Goal: Information Seeking & Learning: Learn about a topic

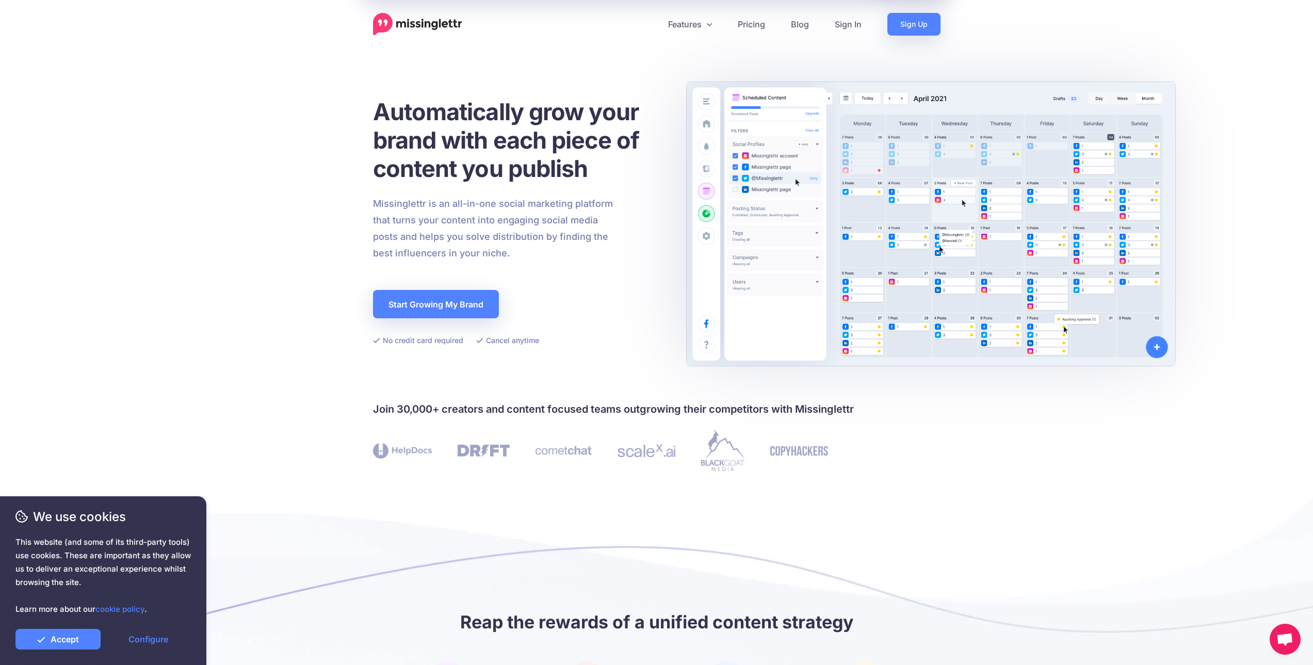
click at [444, 30] on img at bounding box center [417, 24] width 89 height 23
click at [745, 35] on link "Pricing" at bounding box center [751, 24] width 53 height 23
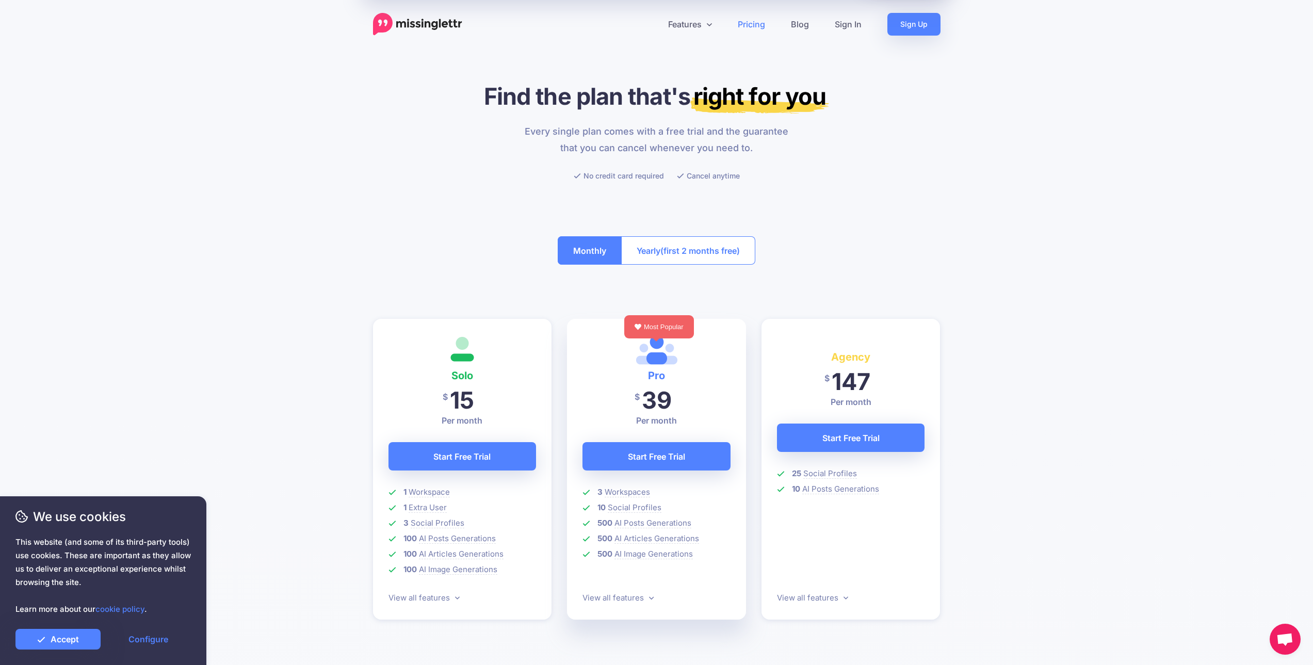
click at [595, 259] on button "Monthly" at bounding box center [590, 250] width 64 height 28
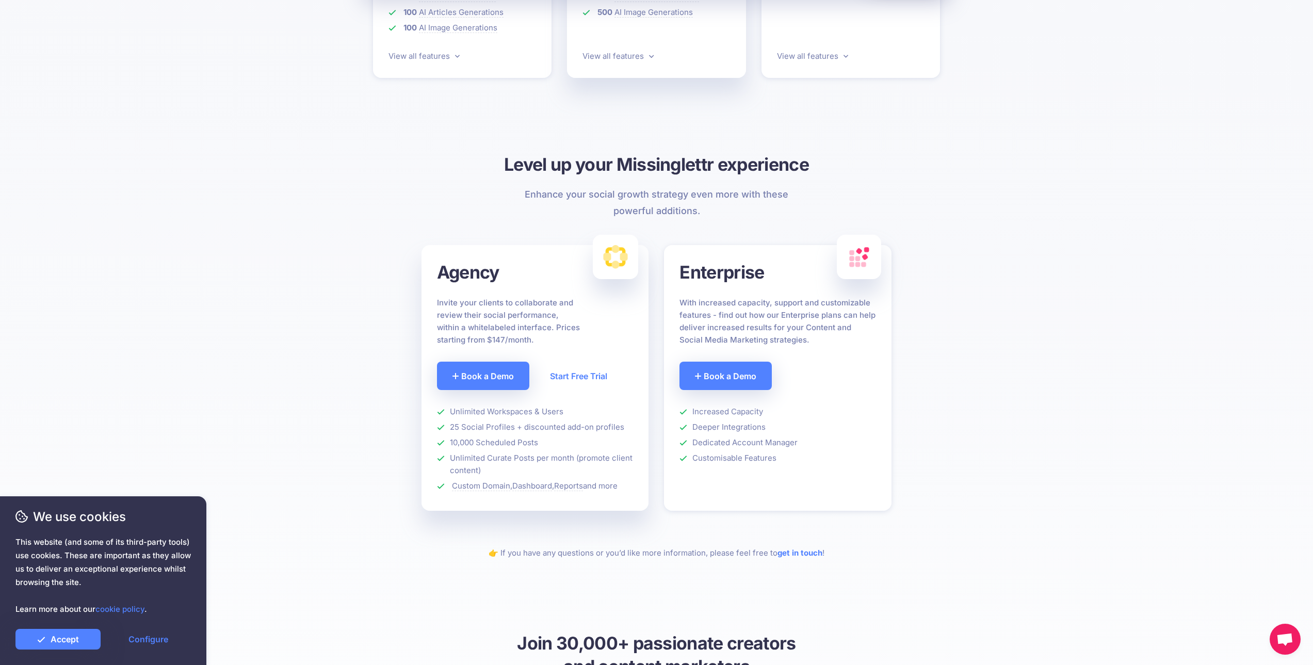
drag, startPoint x: 489, startPoint y: 265, endPoint x: 451, endPoint y: 306, distance: 56.2
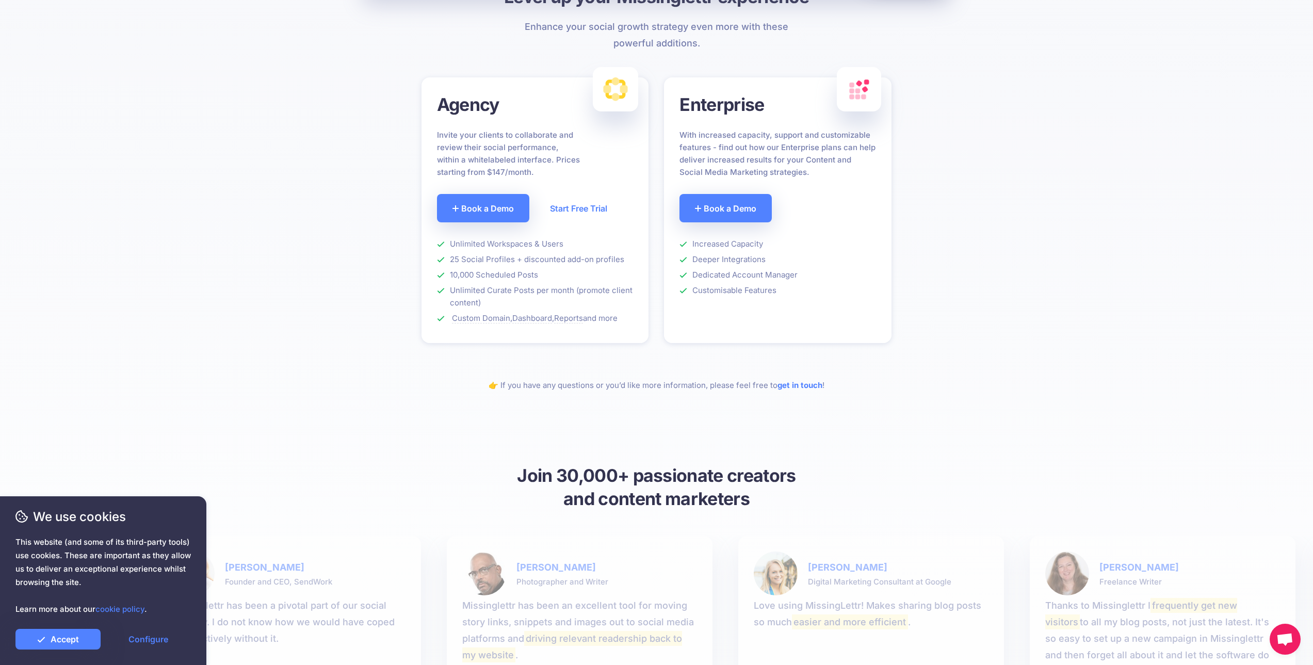
drag, startPoint x: 381, startPoint y: 316, endPoint x: 352, endPoint y: 335, distance: 34.4
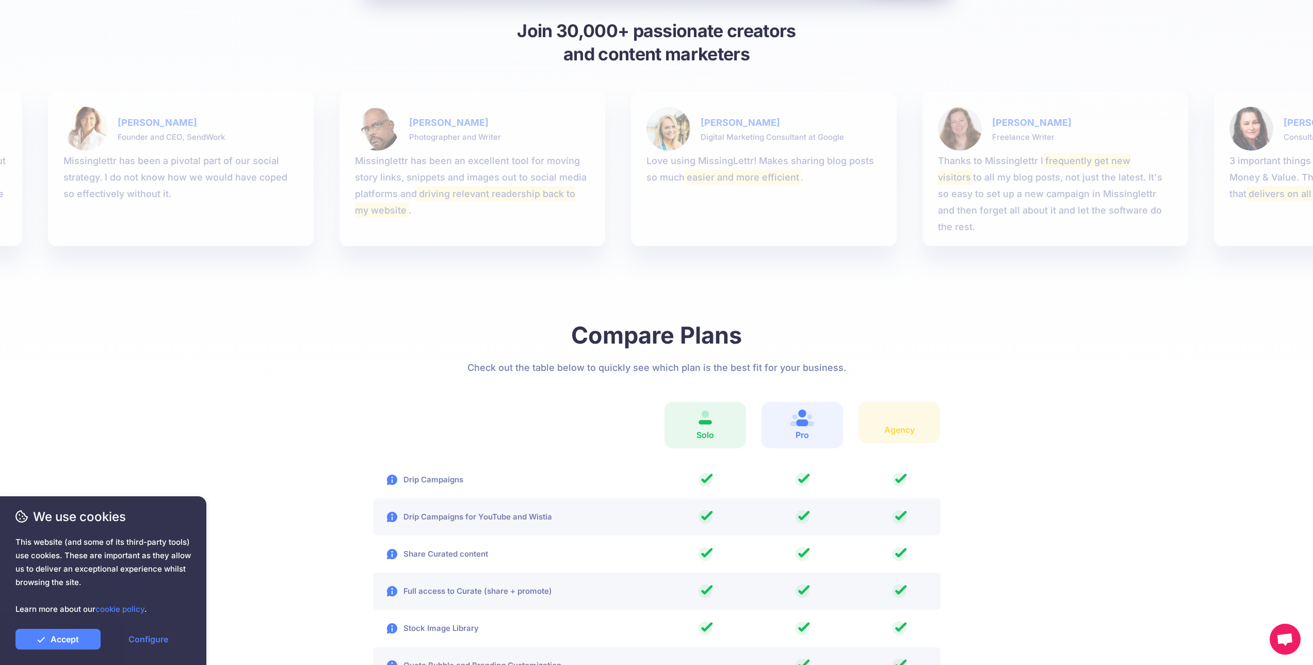
drag, startPoint x: 352, startPoint y: 354, endPoint x: 347, endPoint y: 407, distance: 52.4
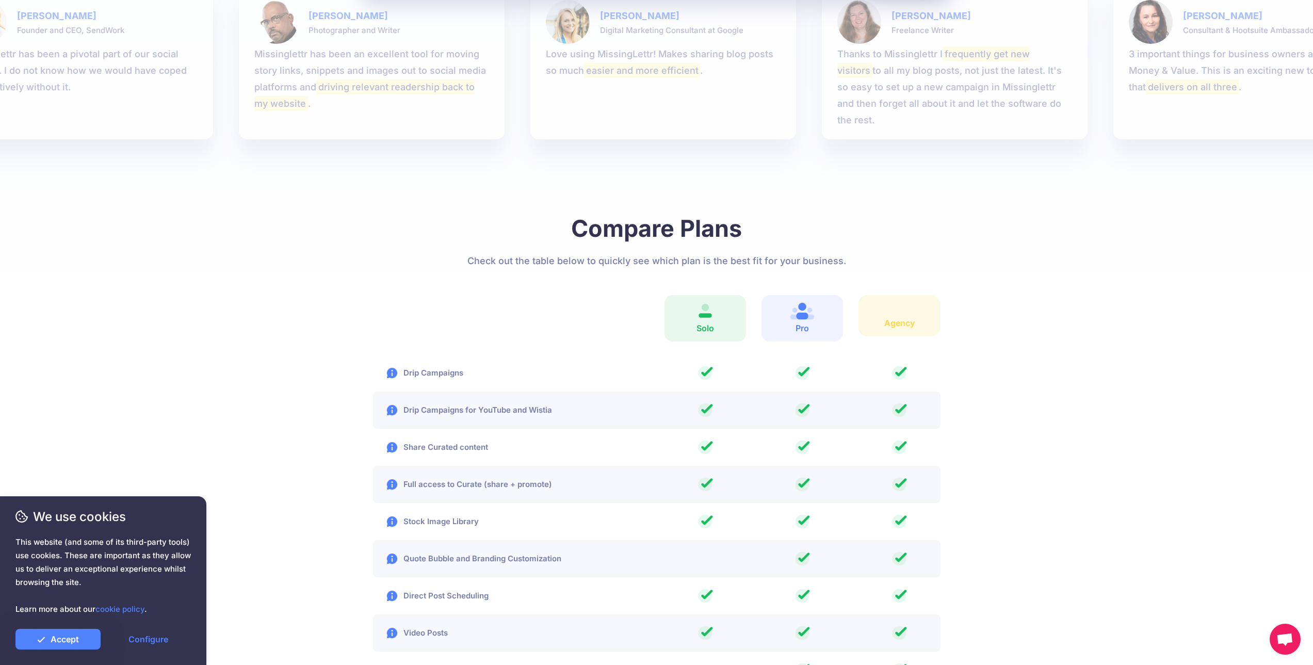
drag, startPoint x: 348, startPoint y: 397, endPoint x: 332, endPoint y: 452, distance: 57.5
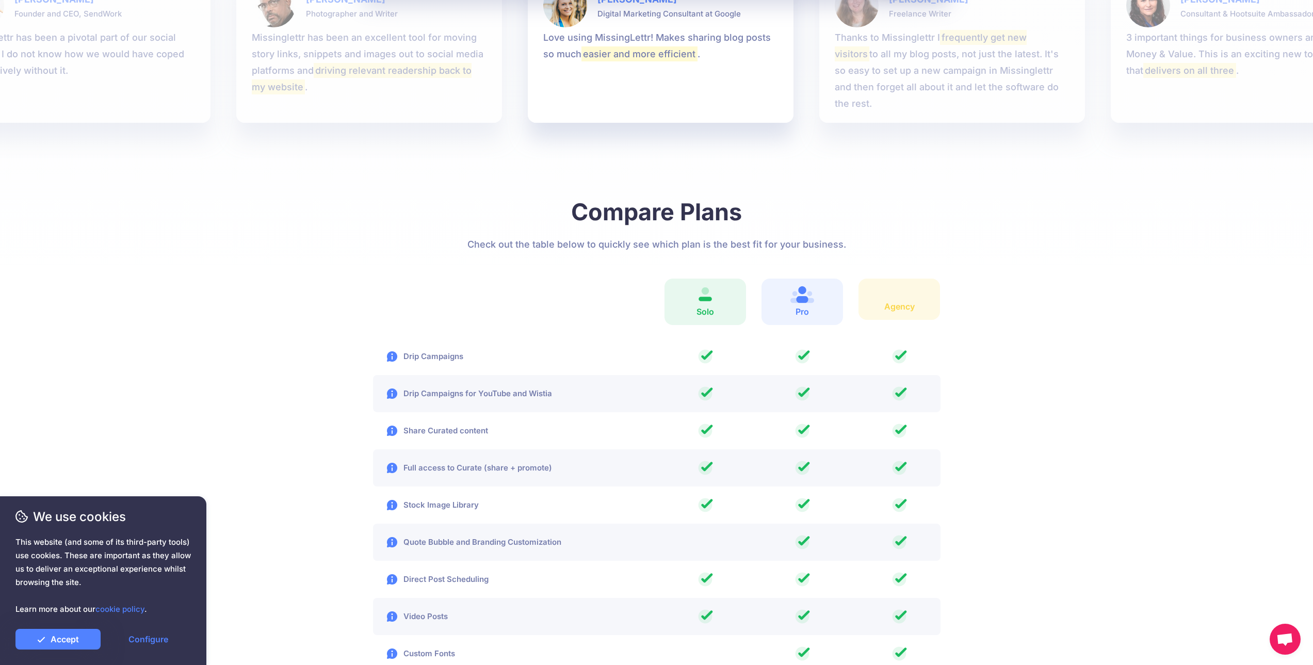
scroll to position [1351, 0]
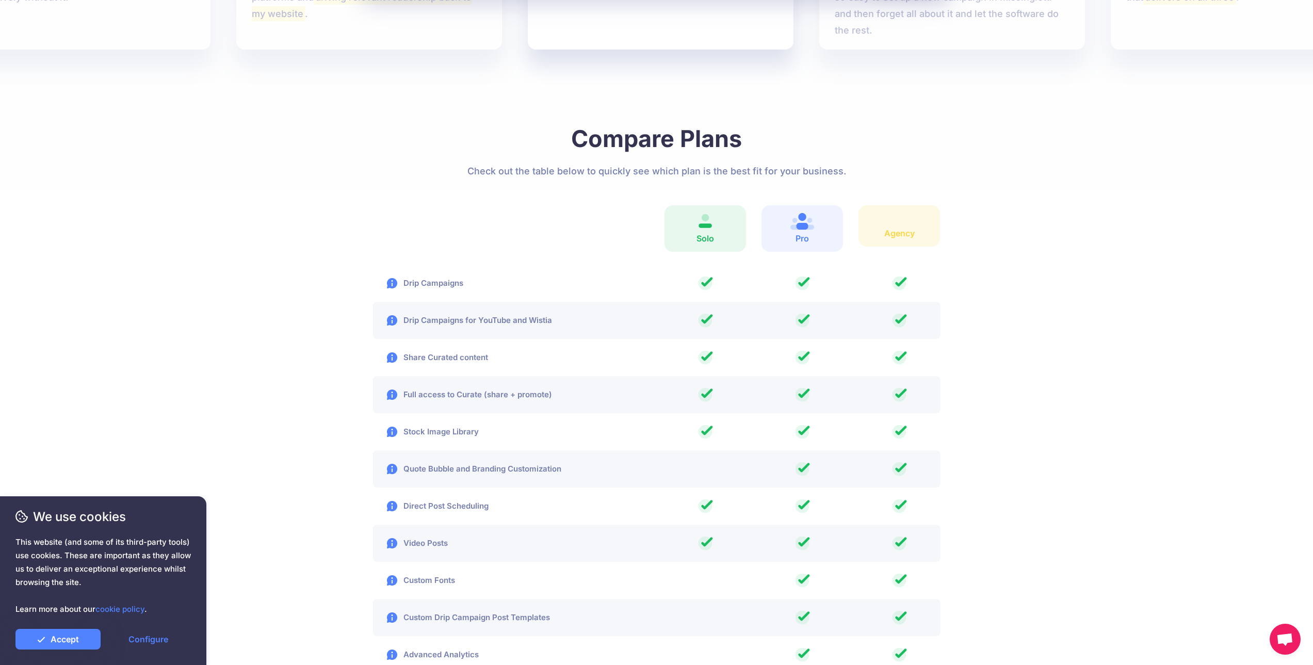
drag, startPoint x: 344, startPoint y: 368, endPoint x: 333, endPoint y: 419, distance: 52.7
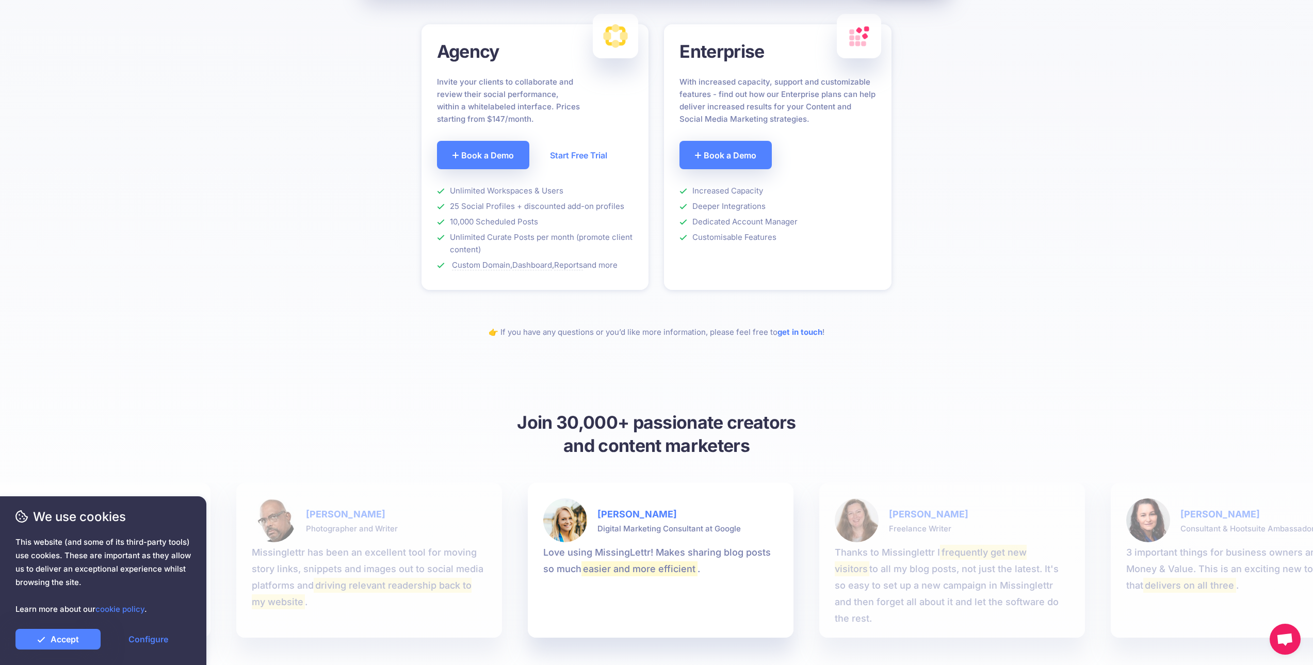
drag, startPoint x: 363, startPoint y: 177, endPoint x: 366, endPoint y: 150, distance: 27.0
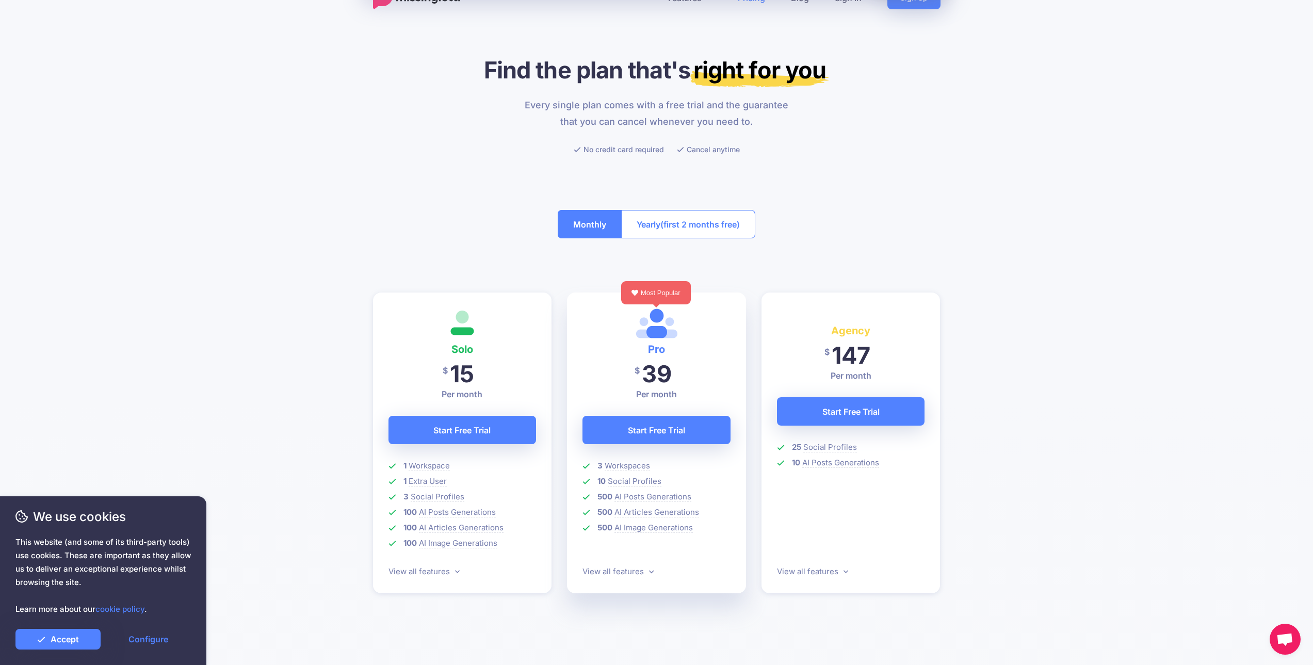
scroll to position [0, 0]
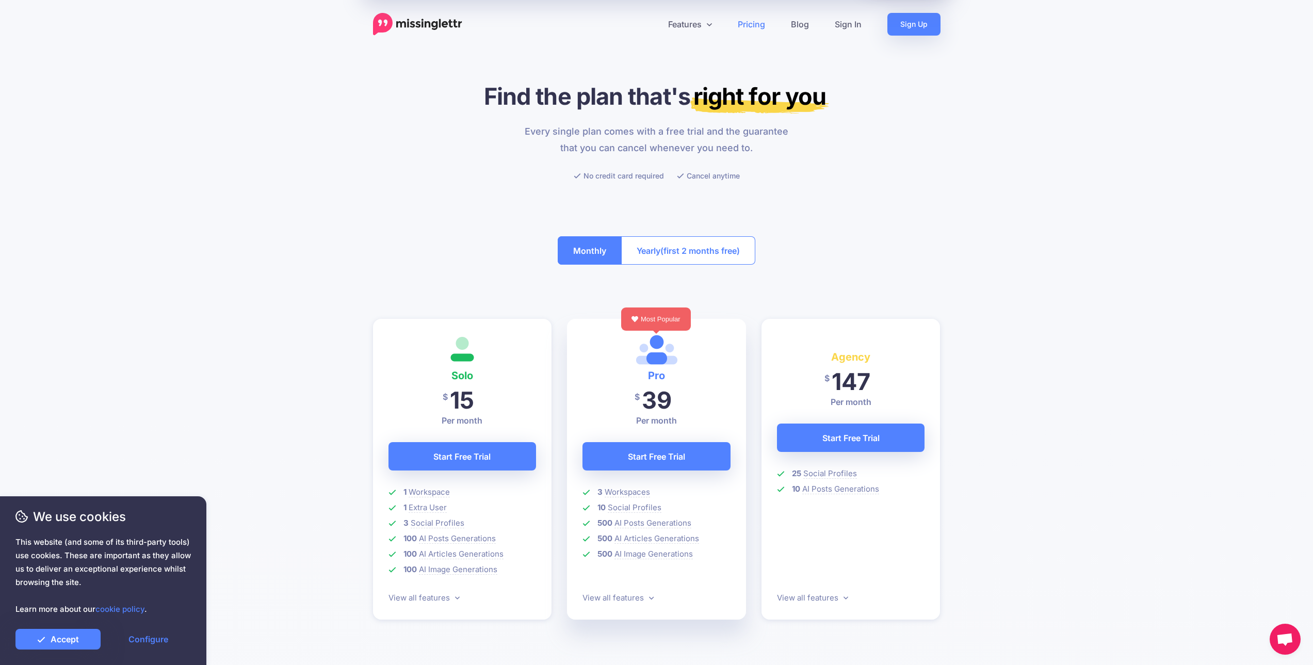
drag, startPoint x: 349, startPoint y: 242, endPoint x: 370, endPoint y: 158, distance: 86.2
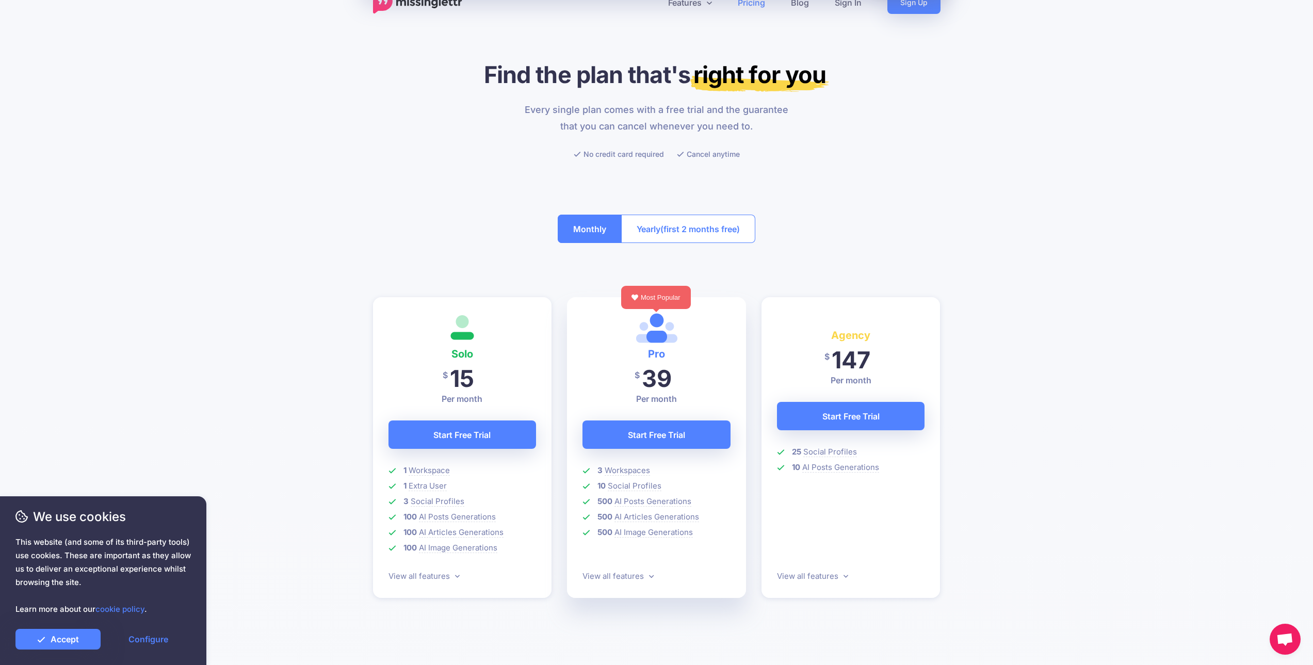
drag, startPoint x: 314, startPoint y: 243, endPoint x: 312, endPoint y: 223, distance: 19.2
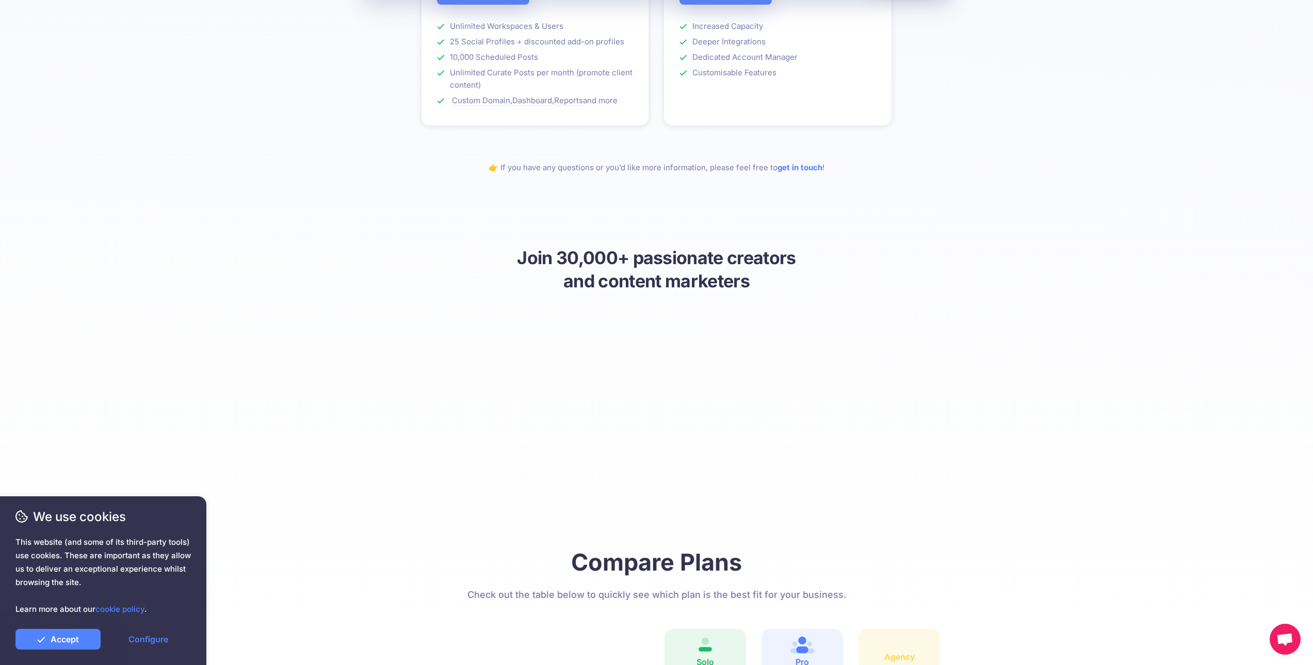
drag, startPoint x: 297, startPoint y: 347, endPoint x: 288, endPoint y: 397, distance: 50.2
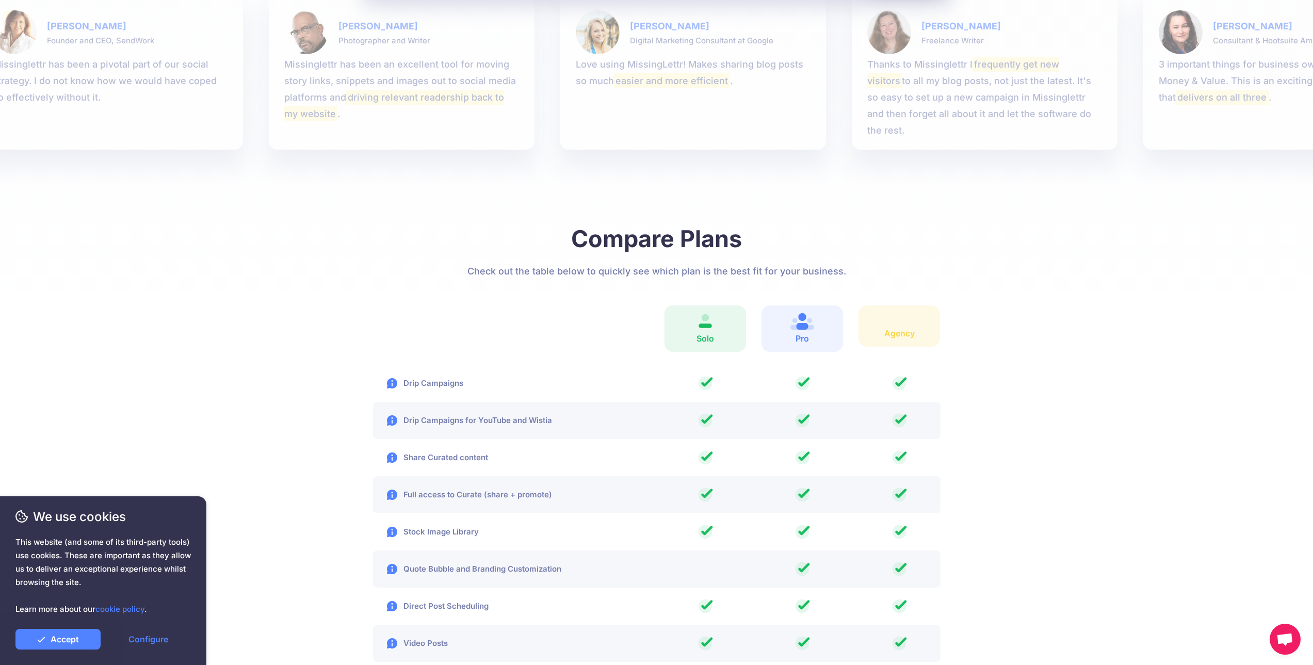
drag, startPoint x: 303, startPoint y: 428, endPoint x: 316, endPoint y: 378, distance: 51.7
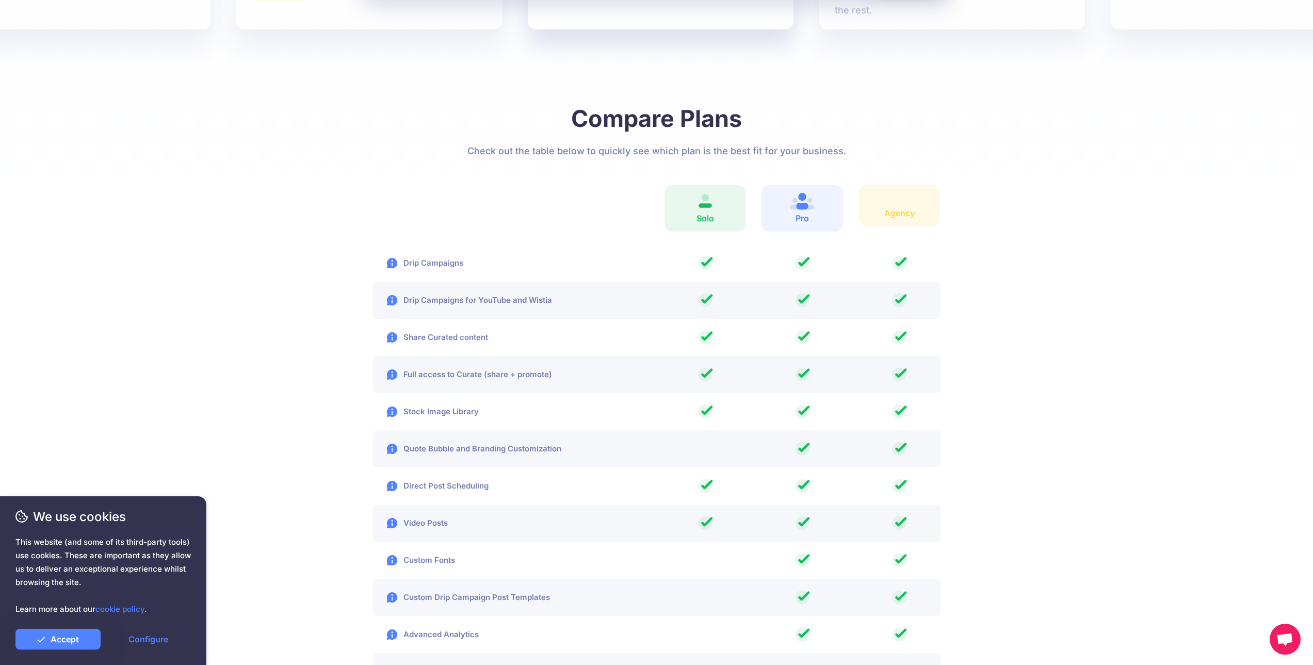
drag, startPoint x: 315, startPoint y: 415, endPoint x: 317, endPoint y: 404, distance: 11.5
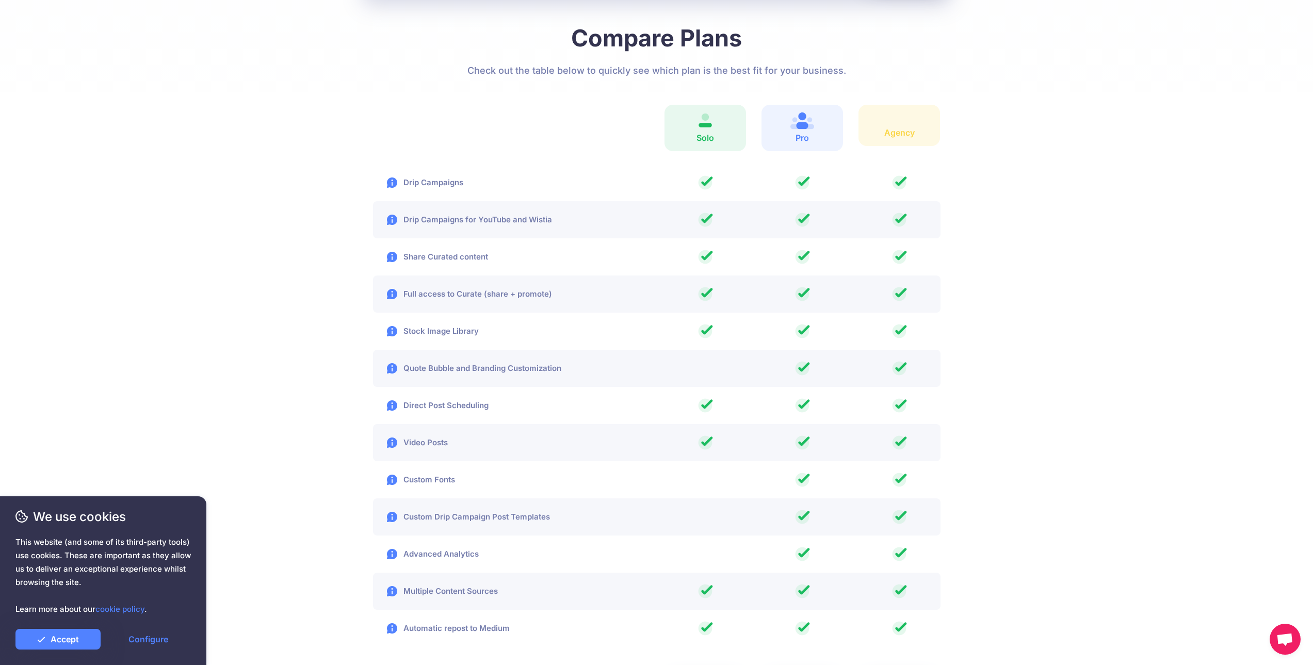
drag, startPoint x: 325, startPoint y: 374, endPoint x: 320, endPoint y: 400, distance: 26.6
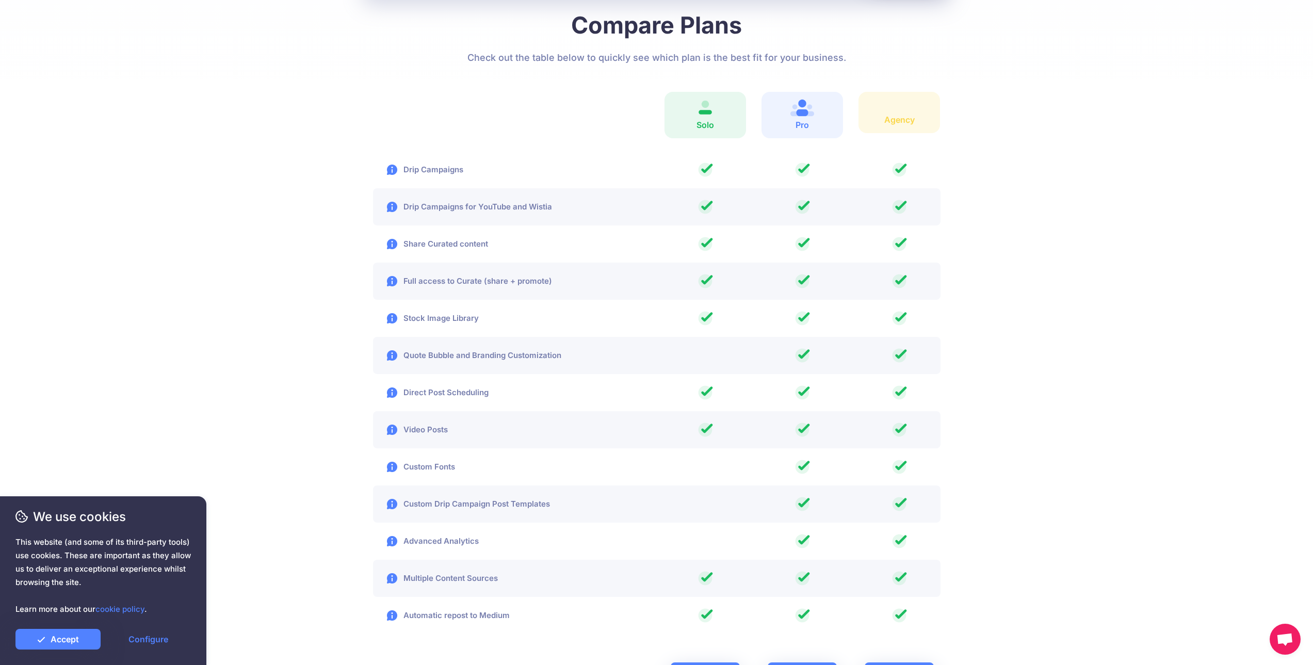
drag, startPoint x: 322, startPoint y: 351, endPoint x: 322, endPoint y: 365, distance: 14.5
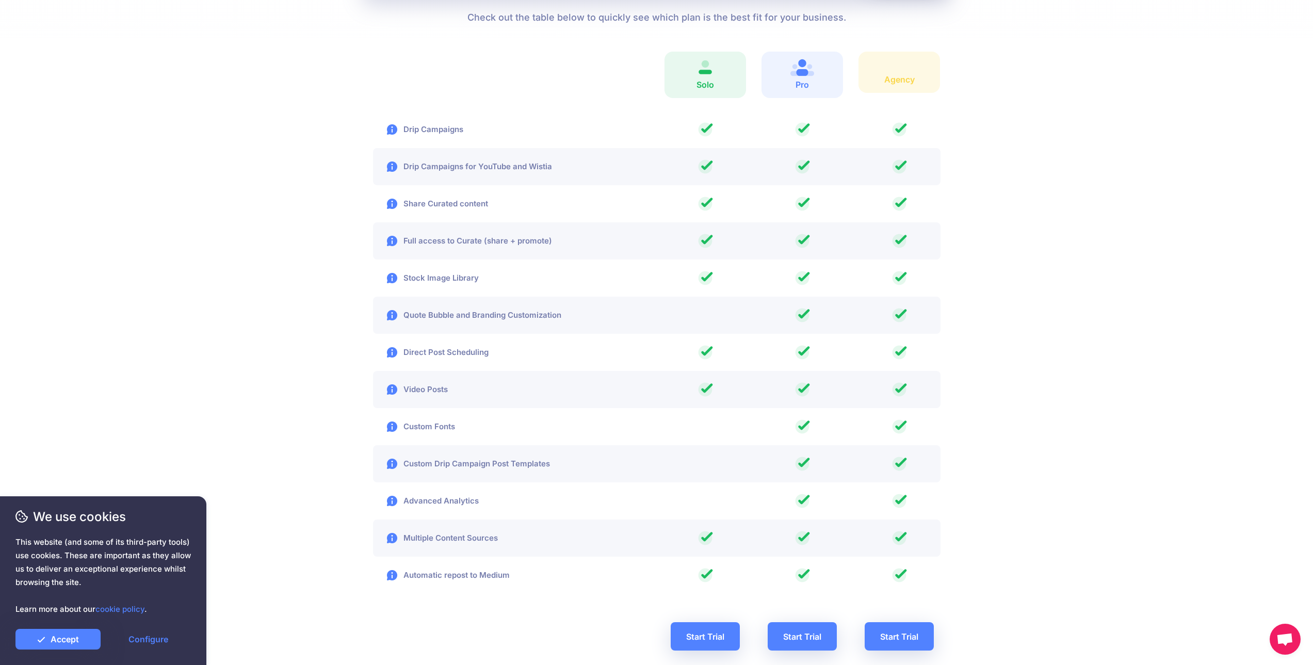
drag, startPoint x: 319, startPoint y: 350, endPoint x: 315, endPoint y: 381, distance: 31.7
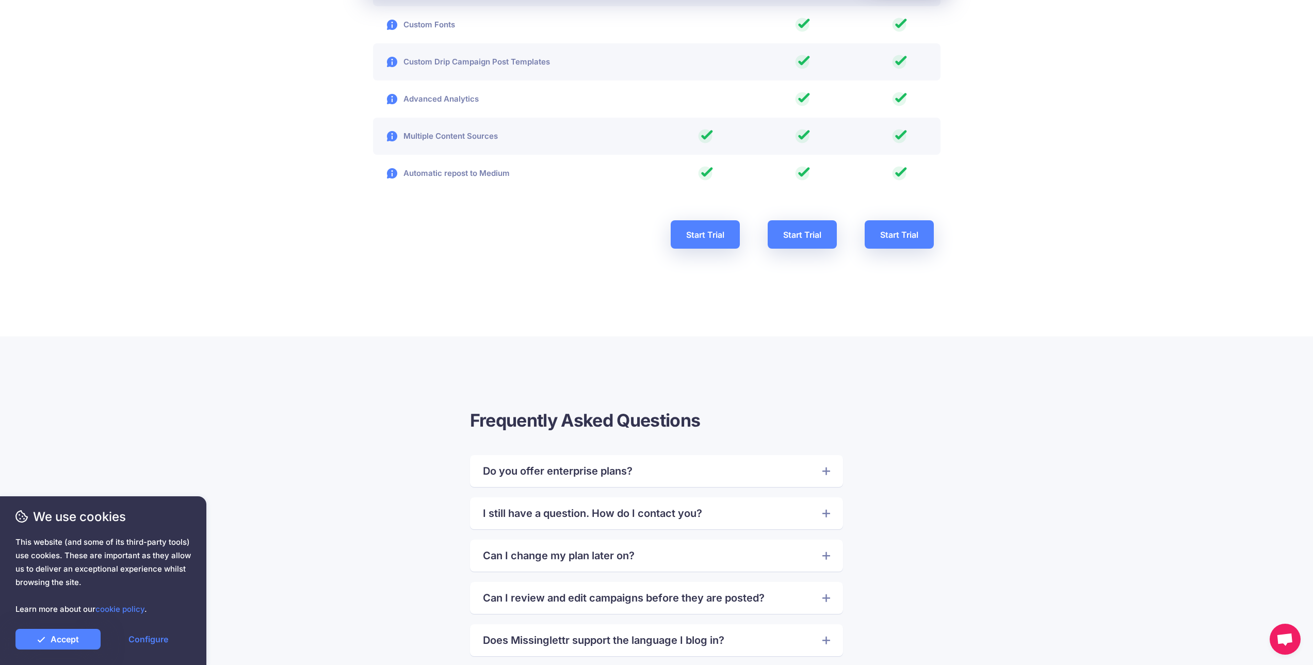
drag, startPoint x: 330, startPoint y: 442, endPoint x: 334, endPoint y: 501, distance: 58.5
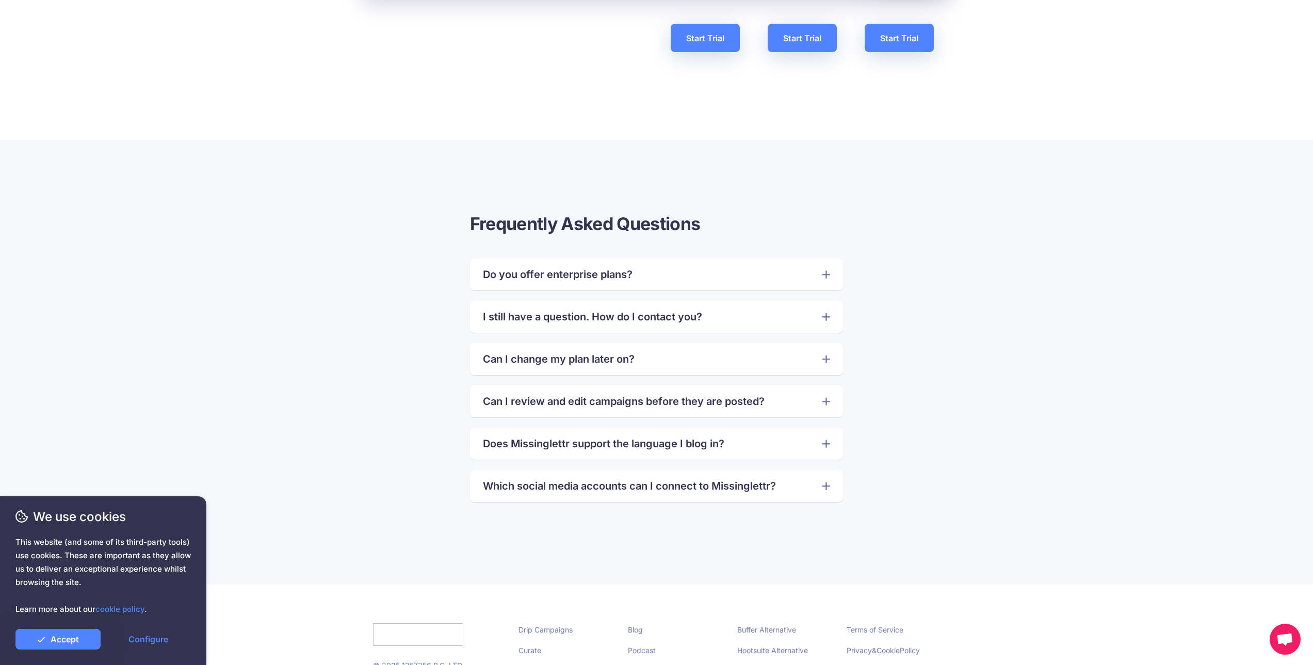
drag, startPoint x: 340, startPoint y: 476, endPoint x: 365, endPoint y: 524, distance: 54.0
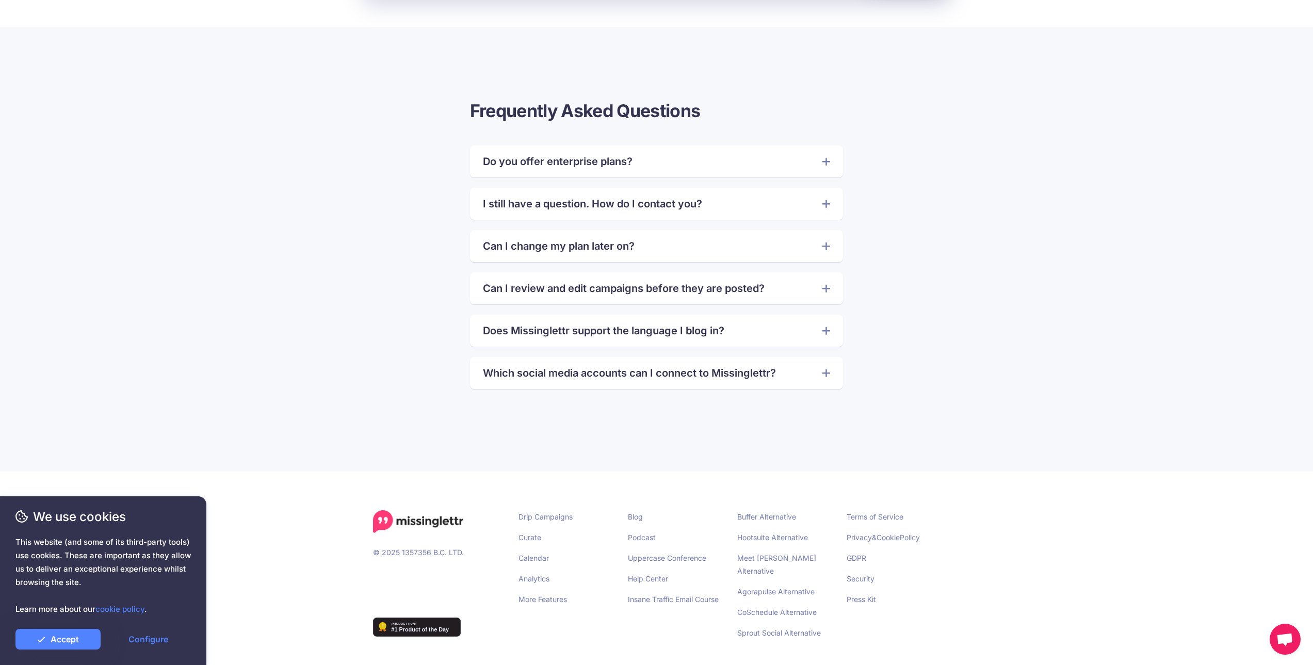
drag, startPoint x: 408, startPoint y: 397, endPoint x: 405, endPoint y: 475, distance: 78.0
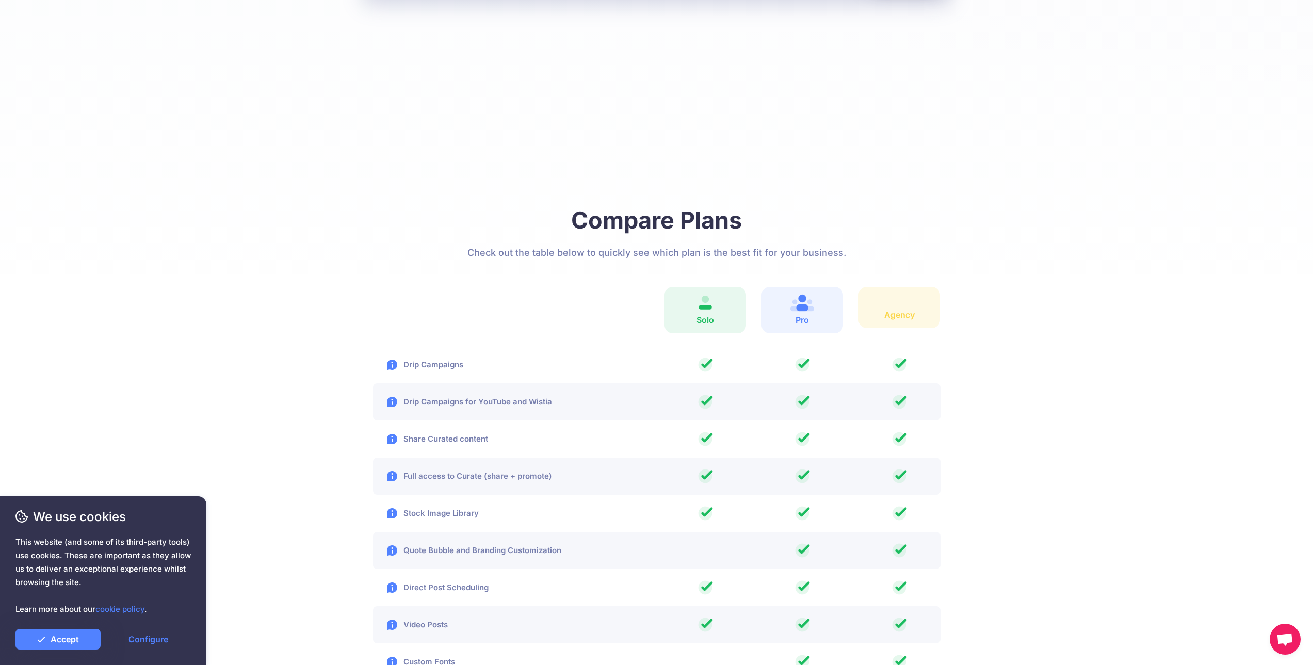
scroll to position [0, 0]
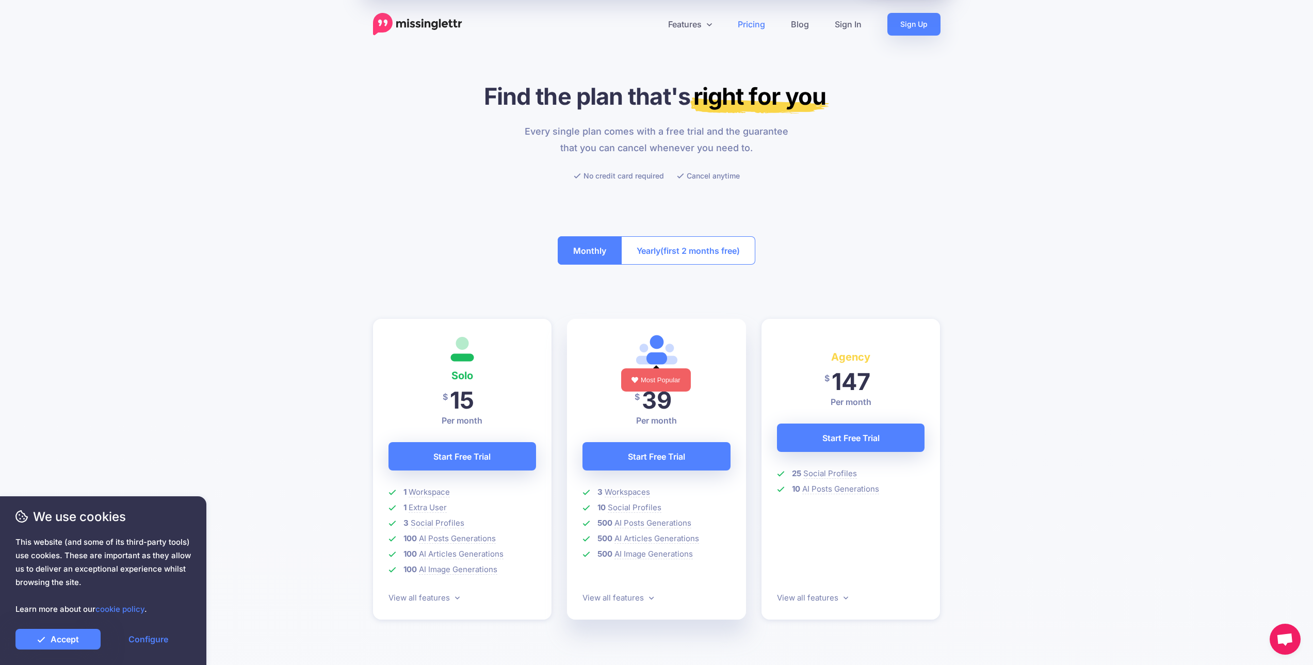
drag, startPoint x: 409, startPoint y: 293, endPoint x: 560, endPoint y: 106, distance: 240.7
click at [680, 25] on link "Features" at bounding box center [690, 24] width 70 height 23
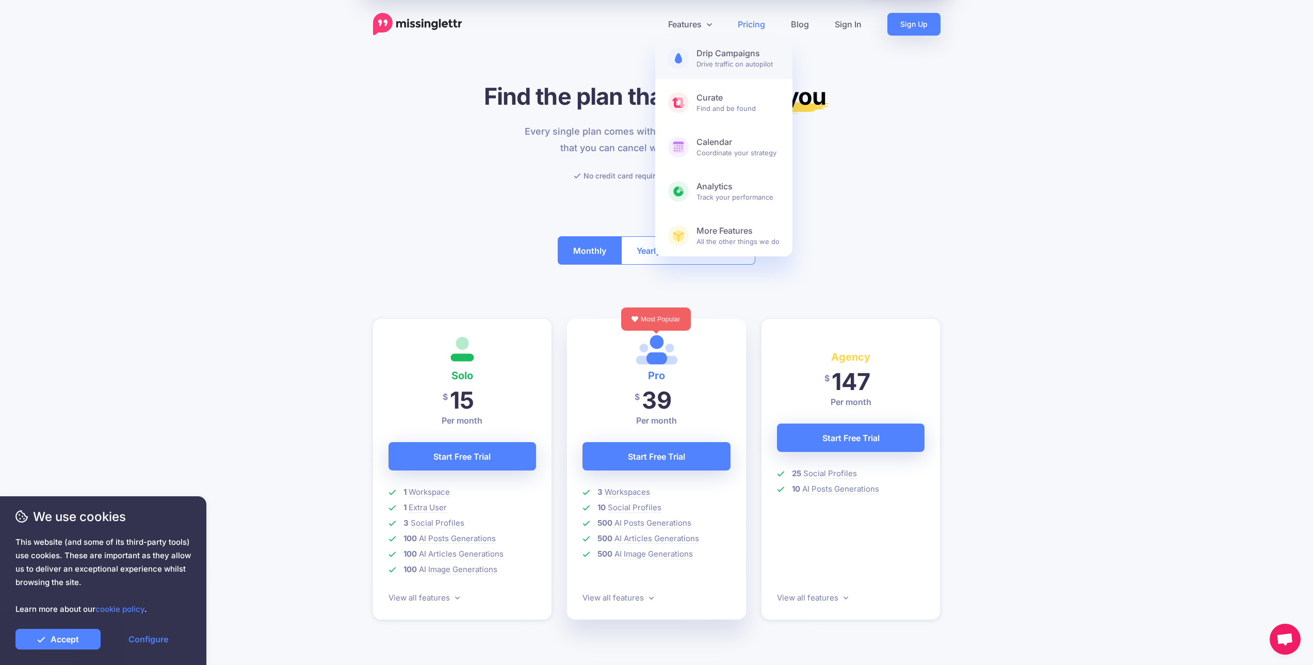
click at [700, 62] on span "Drip Campaigns Drive traffic on autopilot" at bounding box center [738, 58] width 83 height 21
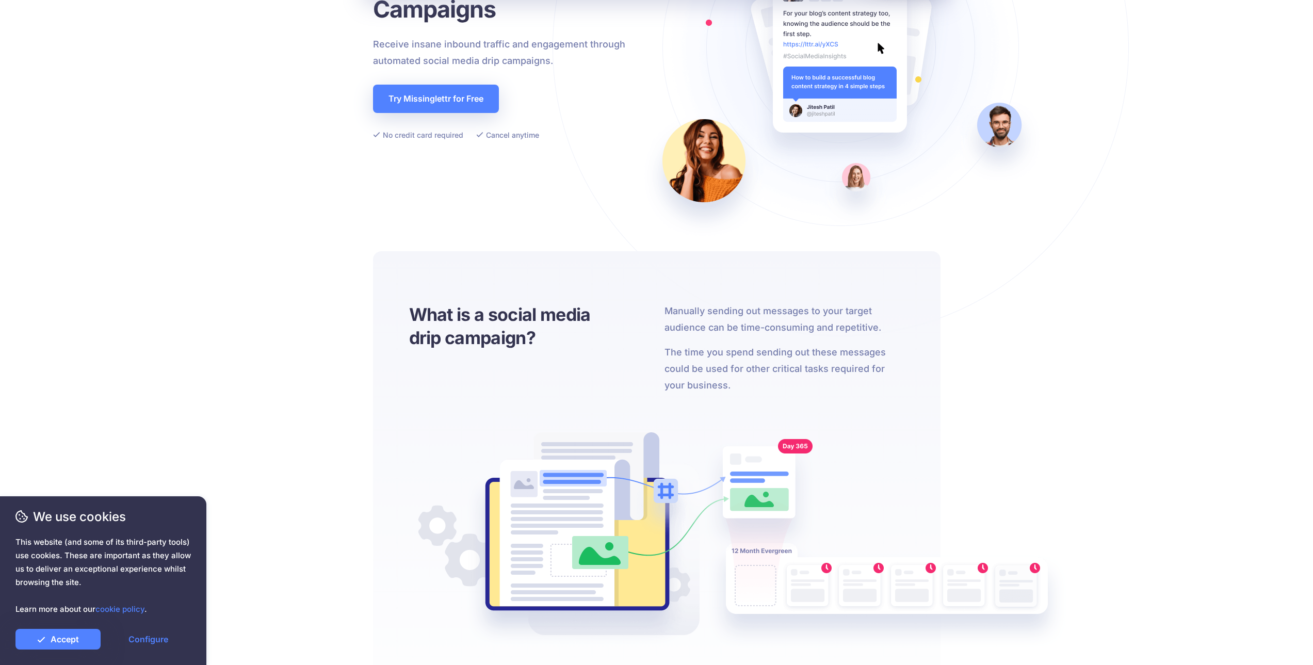
drag, startPoint x: 606, startPoint y: 411, endPoint x: 578, endPoint y: 416, distance: 28.4
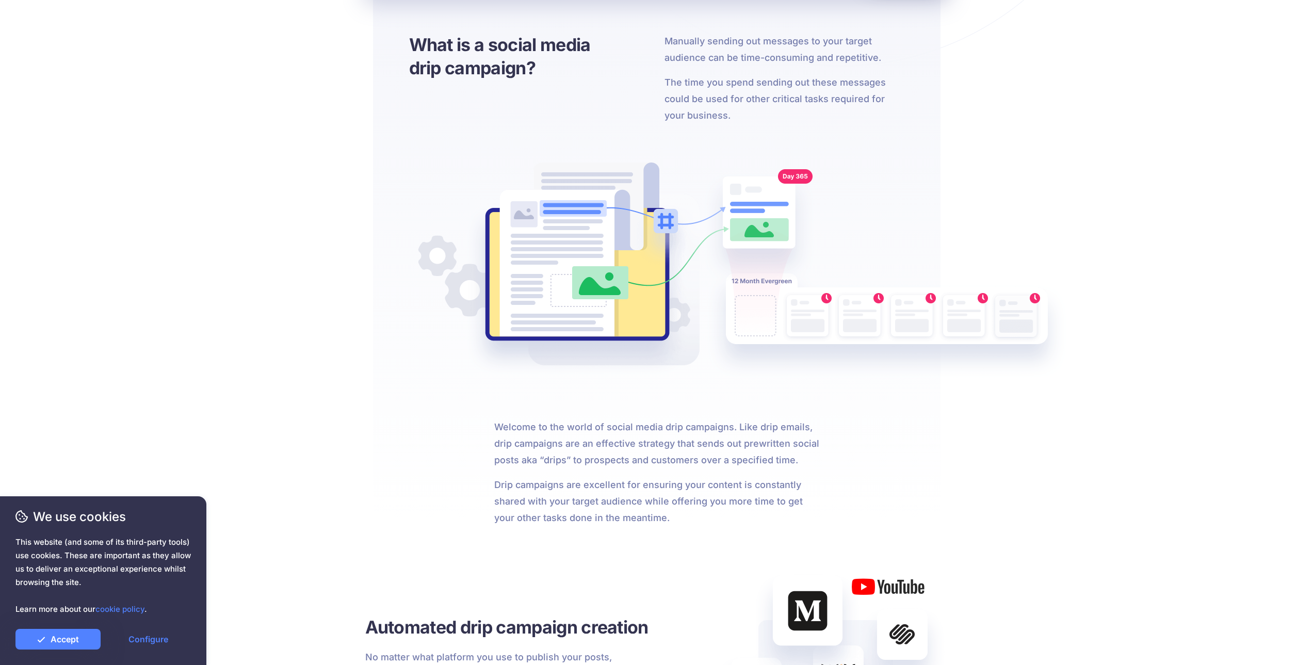
drag, startPoint x: 597, startPoint y: 226, endPoint x: 602, endPoint y: 303, distance: 77.0
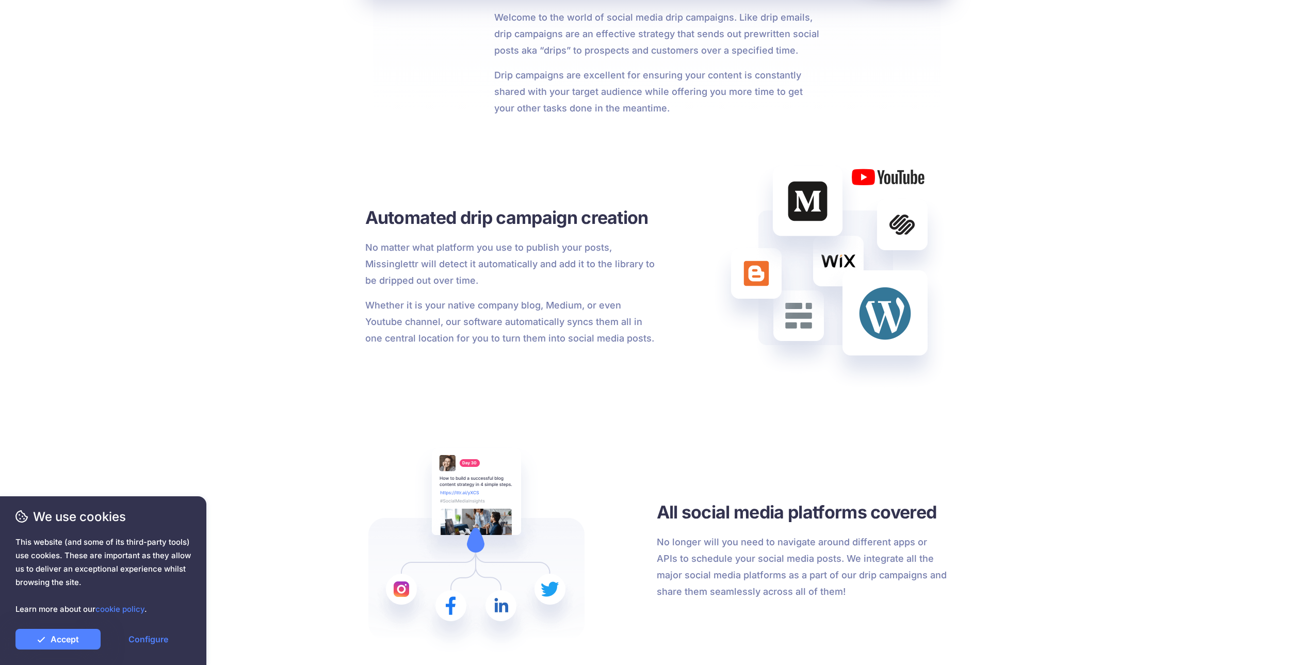
drag, startPoint x: 619, startPoint y: 326, endPoint x: 632, endPoint y: 387, distance: 62.7
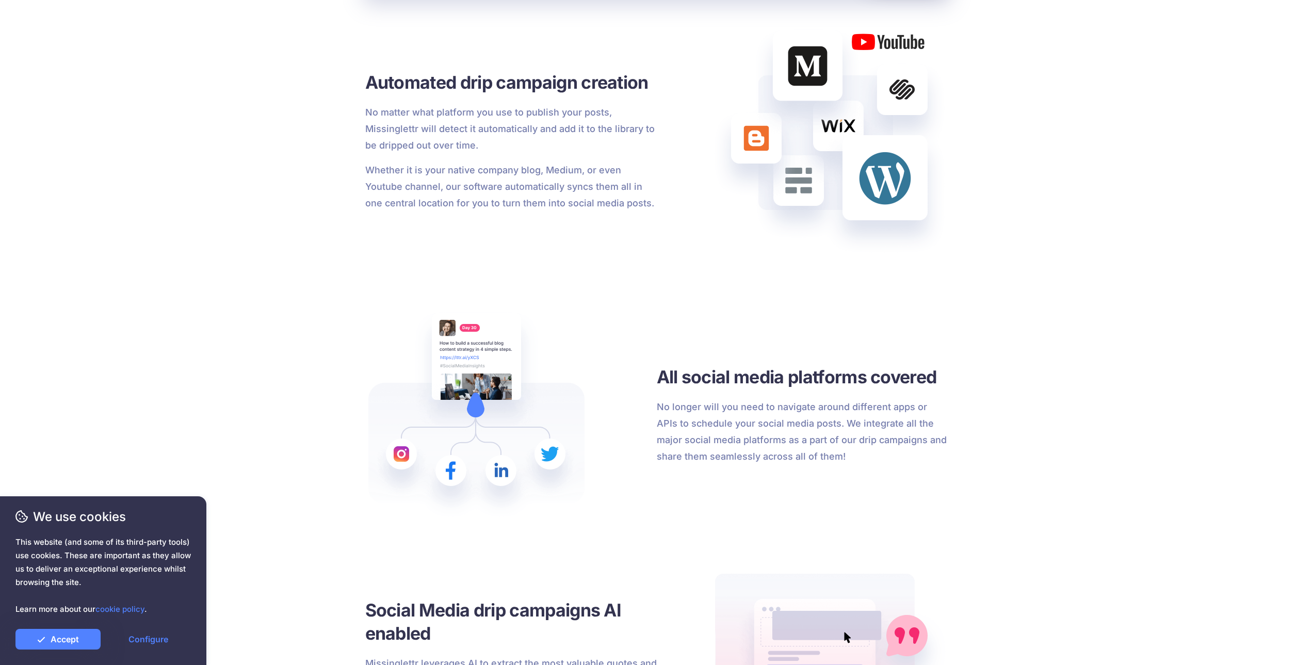
drag, startPoint x: 651, startPoint y: 404, endPoint x: 654, endPoint y: 393, distance: 11.8
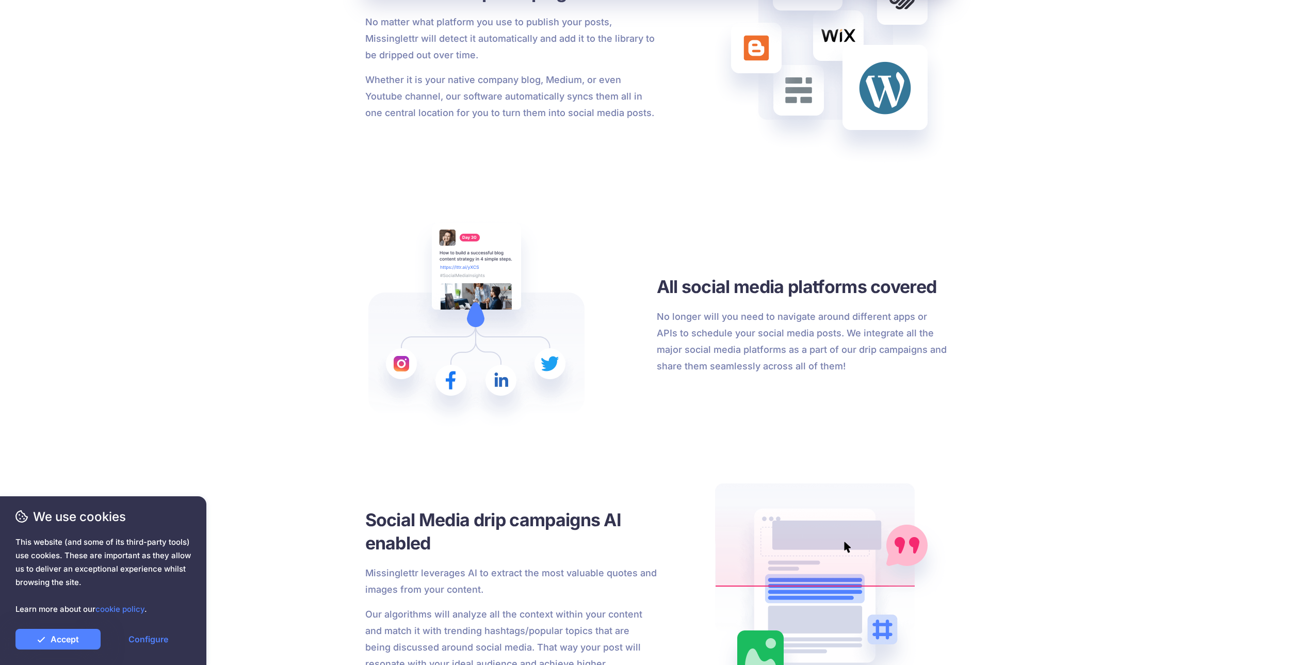
drag, startPoint x: 669, startPoint y: 383, endPoint x: 672, endPoint y: 401, distance: 18.4
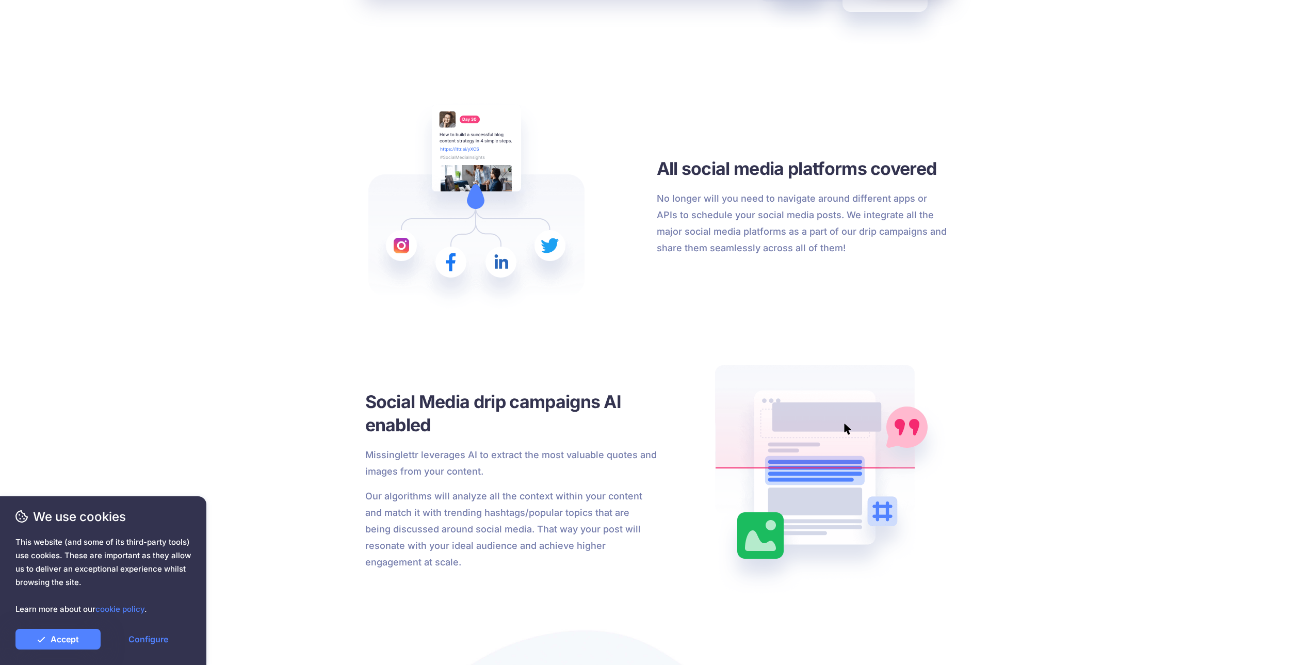
scroll to position [1251, 0]
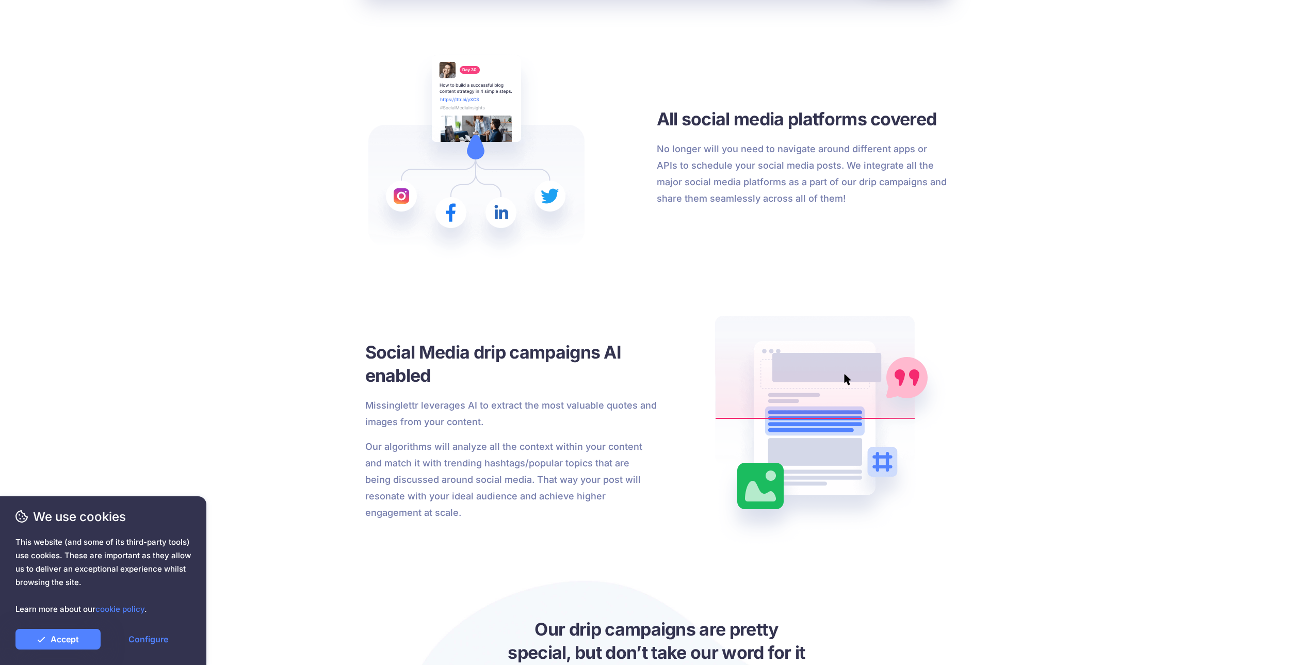
drag, startPoint x: 671, startPoint y: 380, endPoint x: 673, endPoint y: 450, distance: 70.2
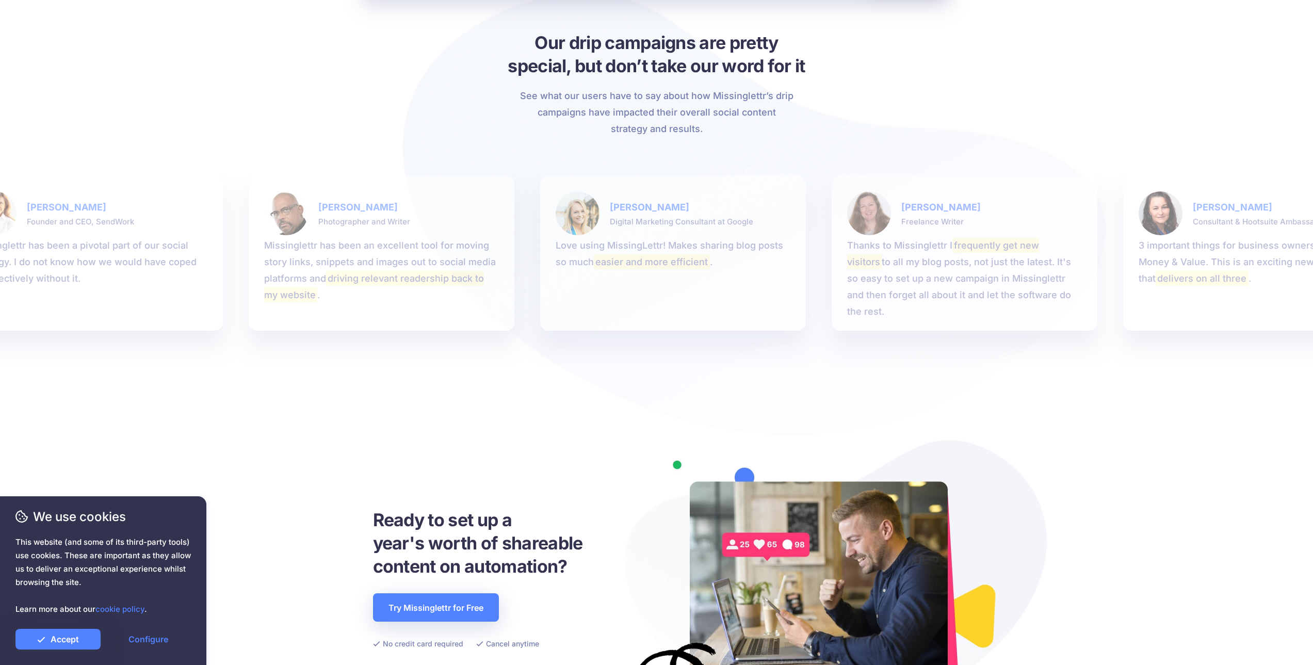
scroll to position [2085, 0]
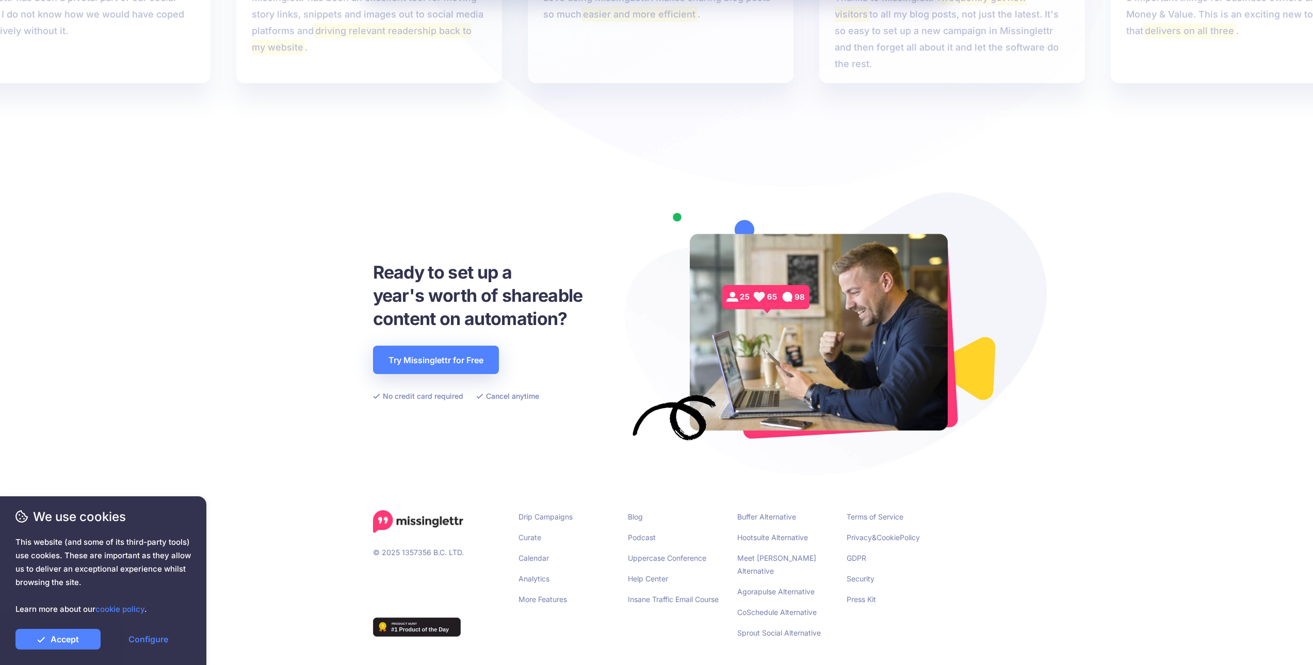
drag, startPoint x: 695, startPoint y: 201, endPoint x: 709, endPoint y: 285, distance: 85.4
drag, startPoint x: 644, startPoint y: 337, endPoint x: 616, endPoint y: 340, distance: 28.5
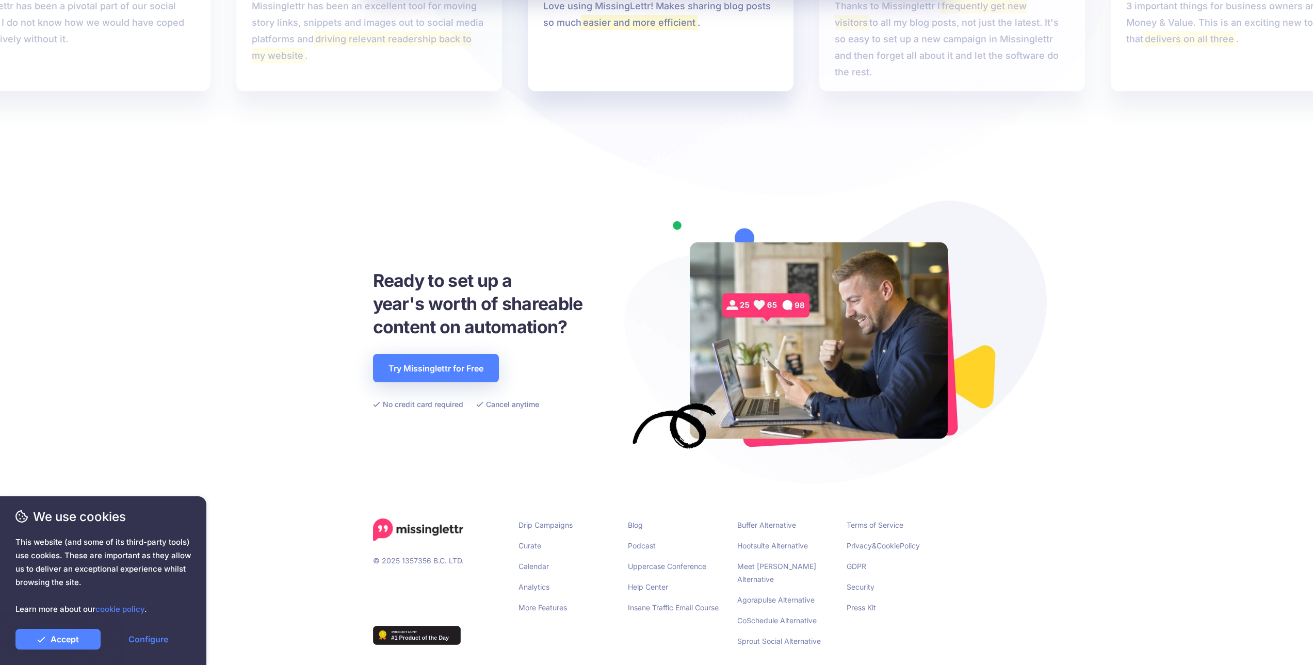
drag, startPoint x: 578, startPoint y: 432, endPoint x: 585, endPoint y: 422, distance: 12.0
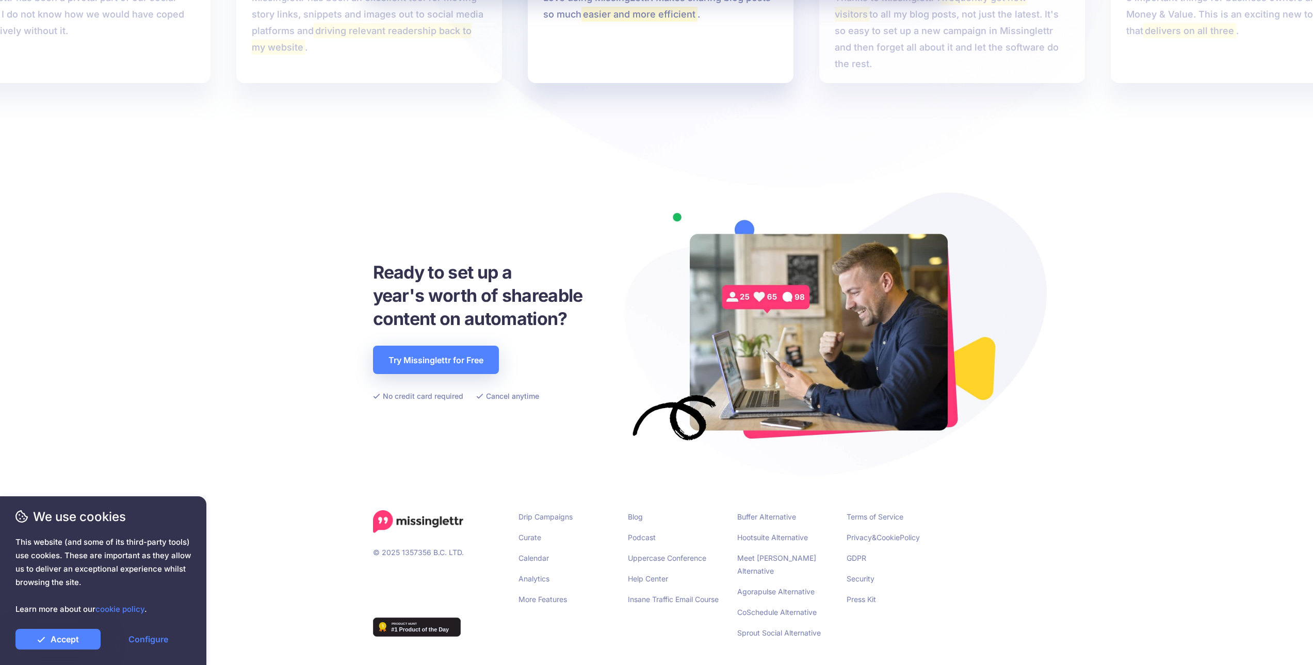
drag, startPoint x: 608, startPoint y: 379, endPoint x: 616, endPoint y: 427, distance: 49.2
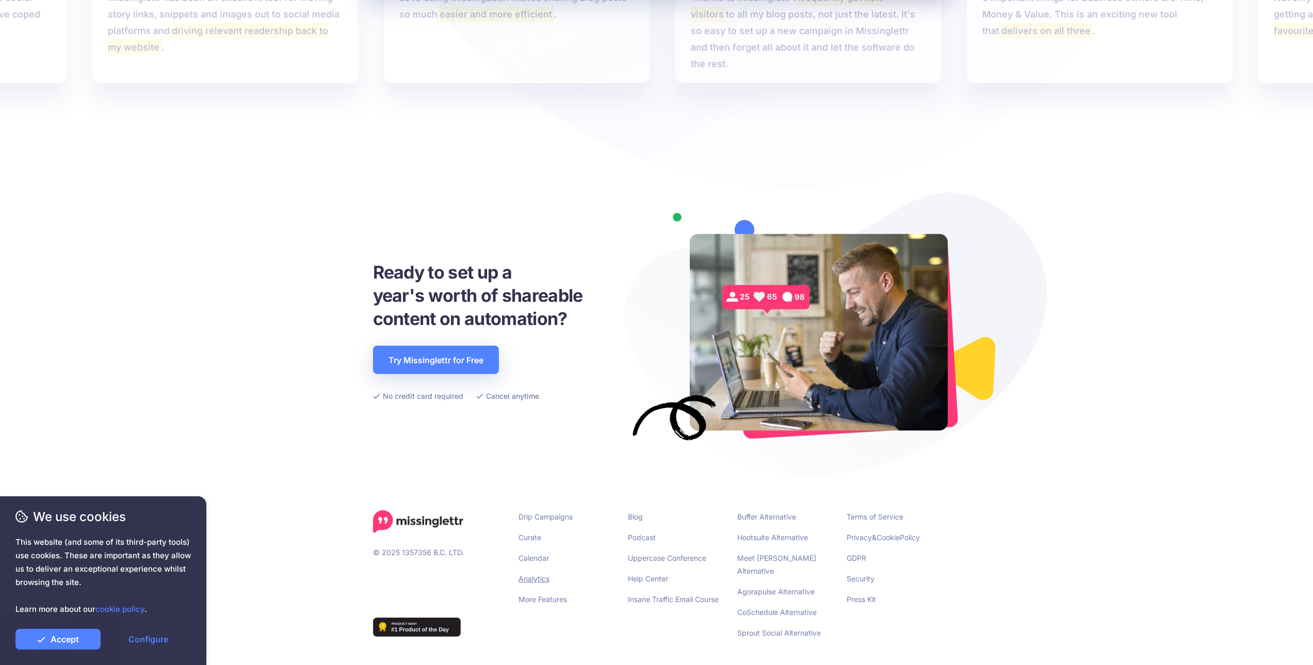
click at [533, 580] on link "Analytics" at bounding box center [534, 578] width 31 height 9
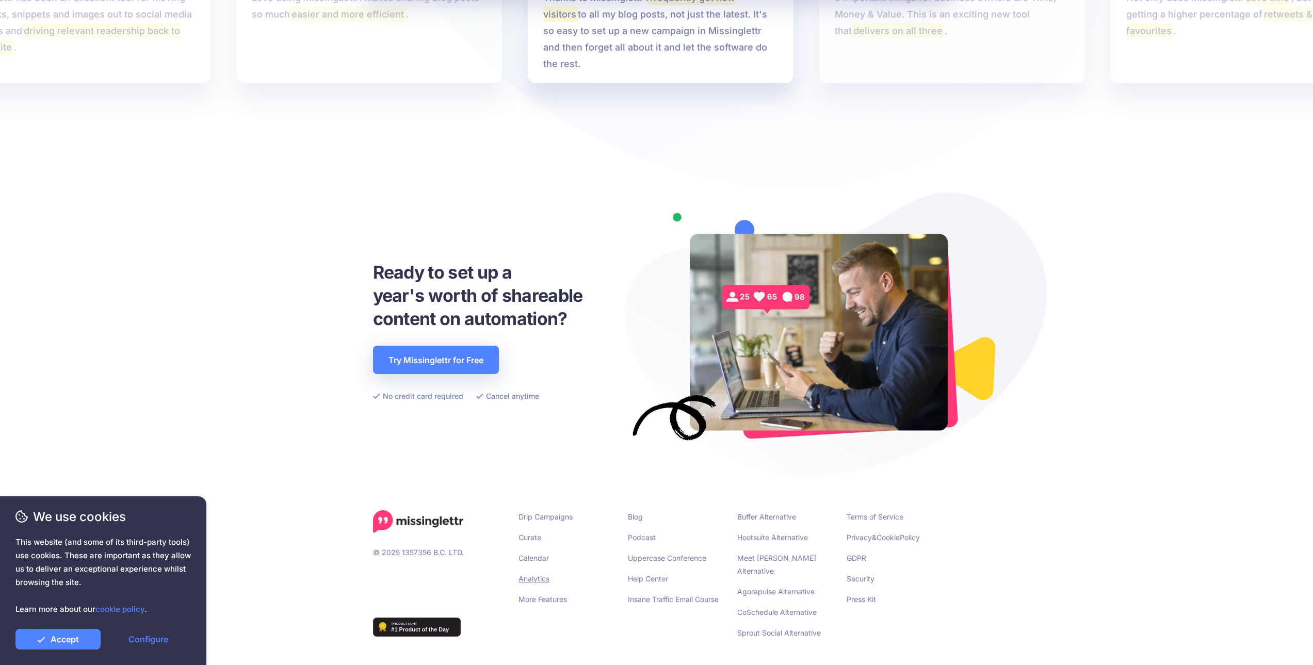
click at [542, 580] on link "Analytics" at bounding box center [534, 578] width 31 height 9
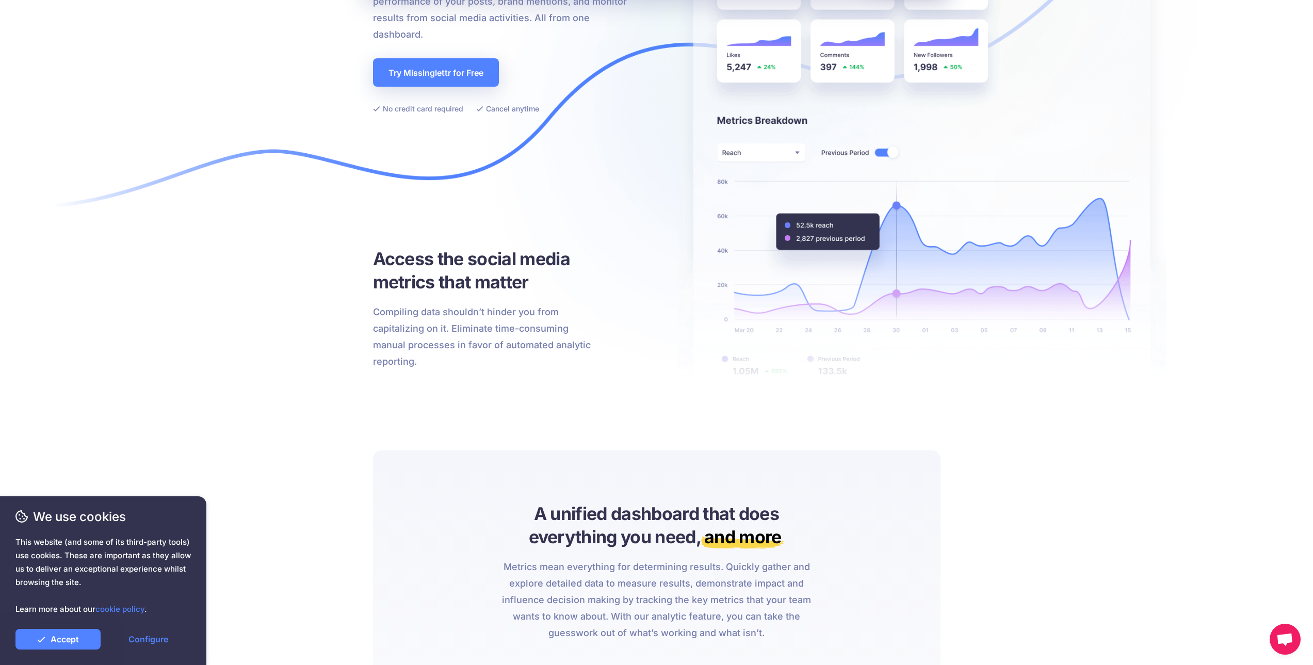
drag, startPoint x: 652, startPoint y: 222, endPoint x: 649, endPoint y: 282, distance: 59.4
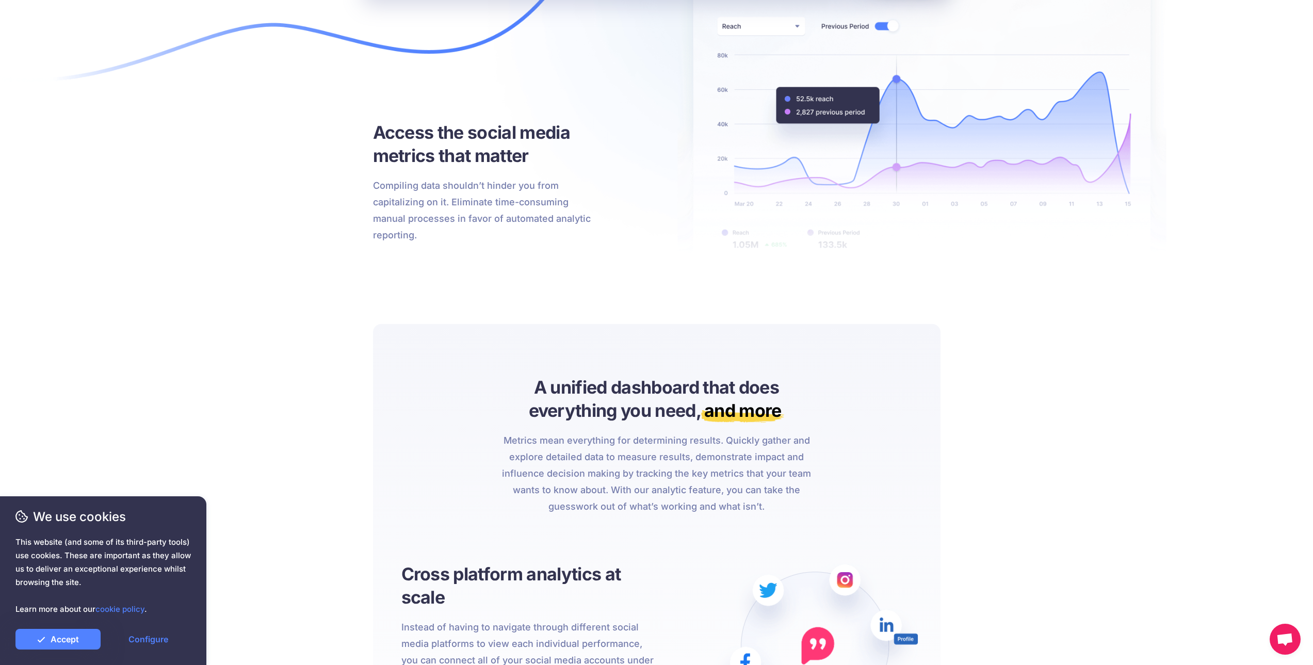
drag, startPoint x: 655, startPoint y: 220, endPoint x: 657, endPoint y: 249, distance: 29.0
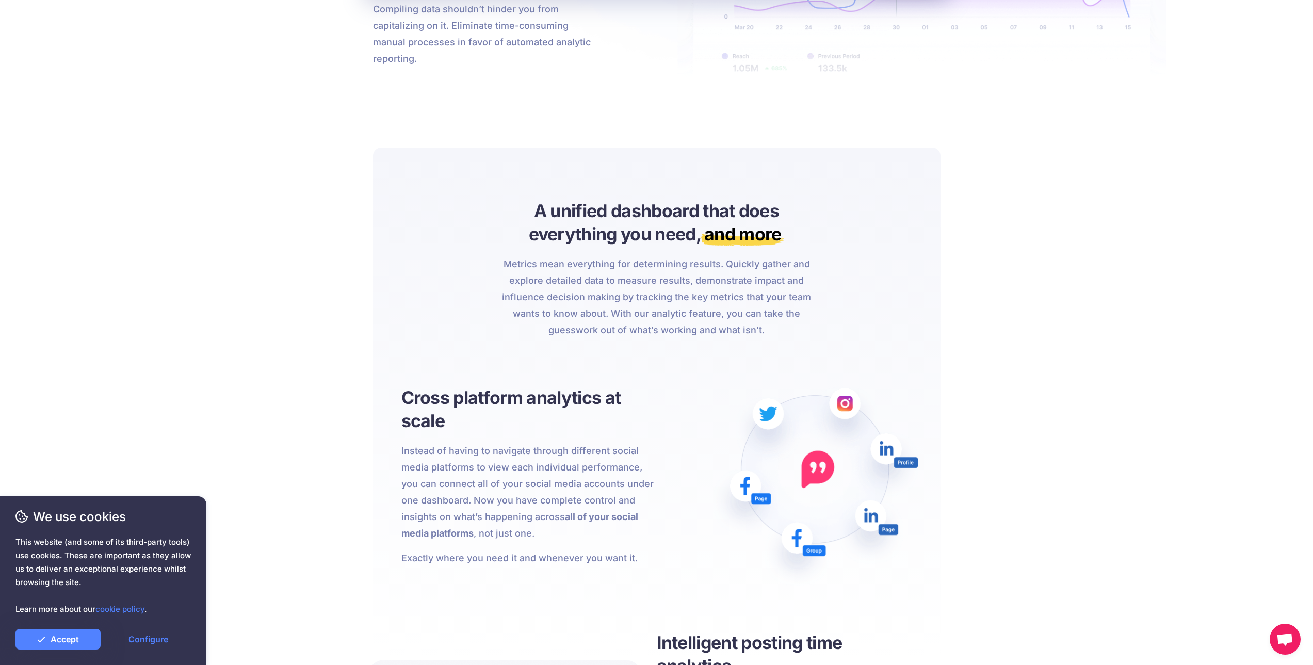
drag, startPoint x: 661, startPoint y: 246, endPoint x: 666, endPoint y: 223, distance: 23.2
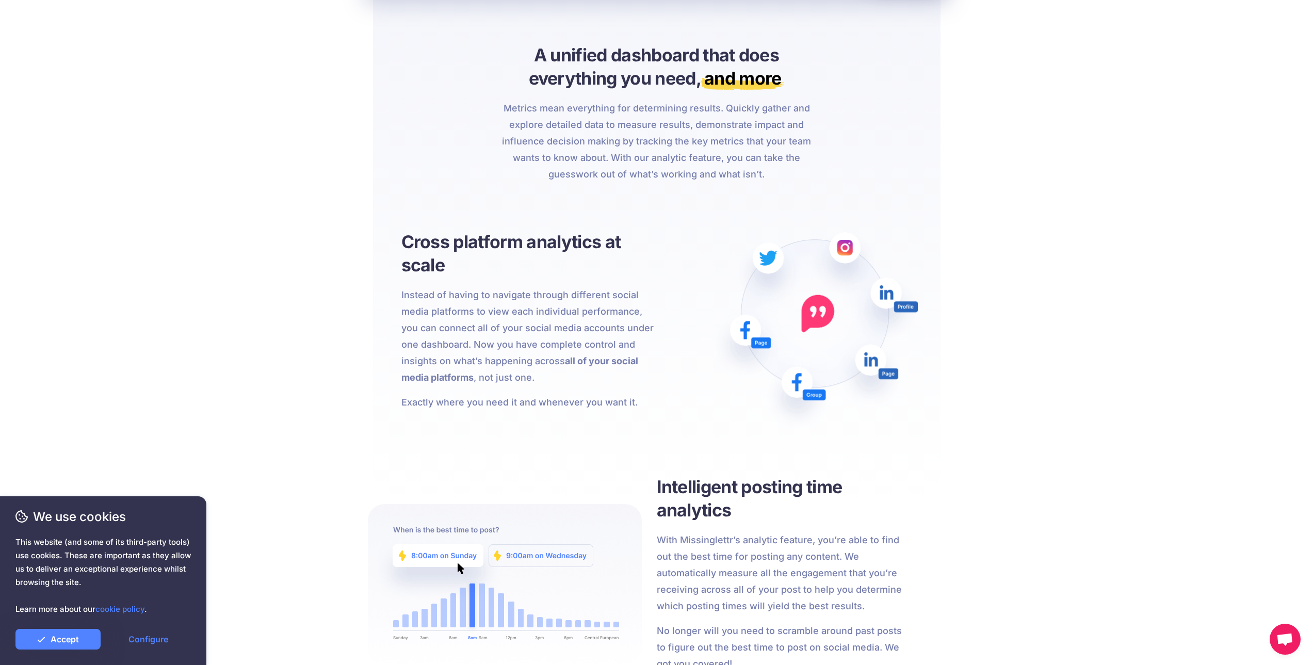
scroll to position [722, 0]
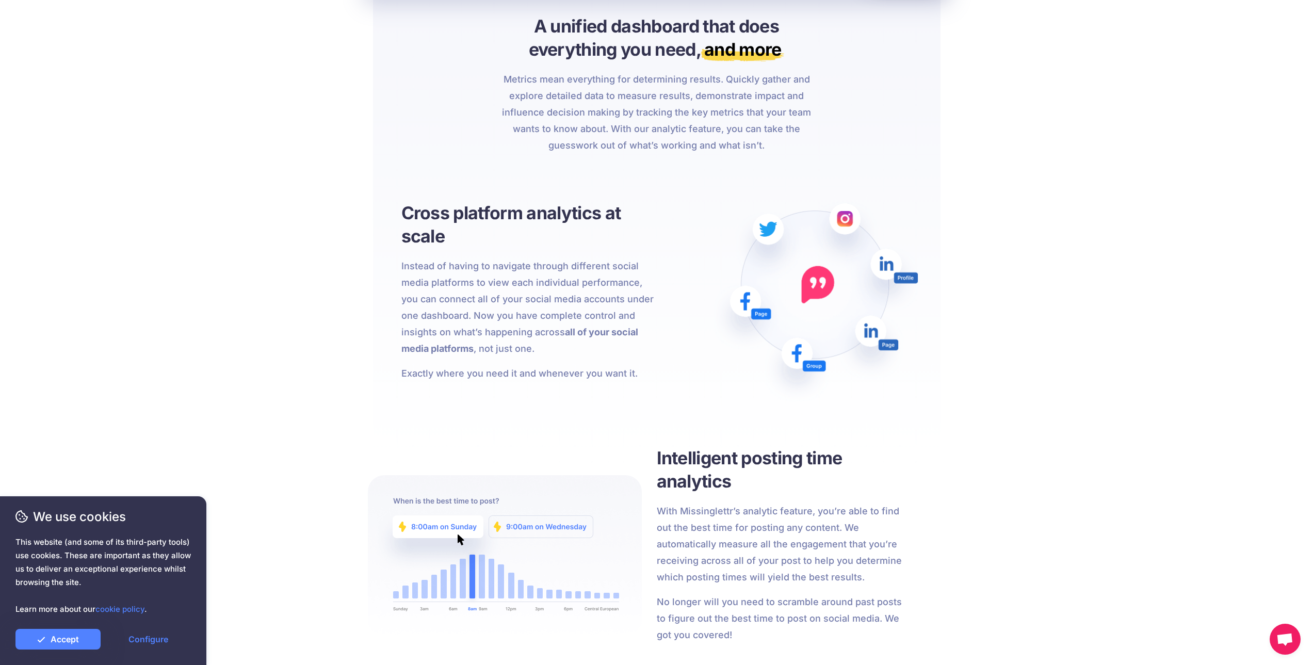
drag, startPoint x: 664, startPoint y: 279, endPoint x: 666, endPoint y: 212, distance: 67.6
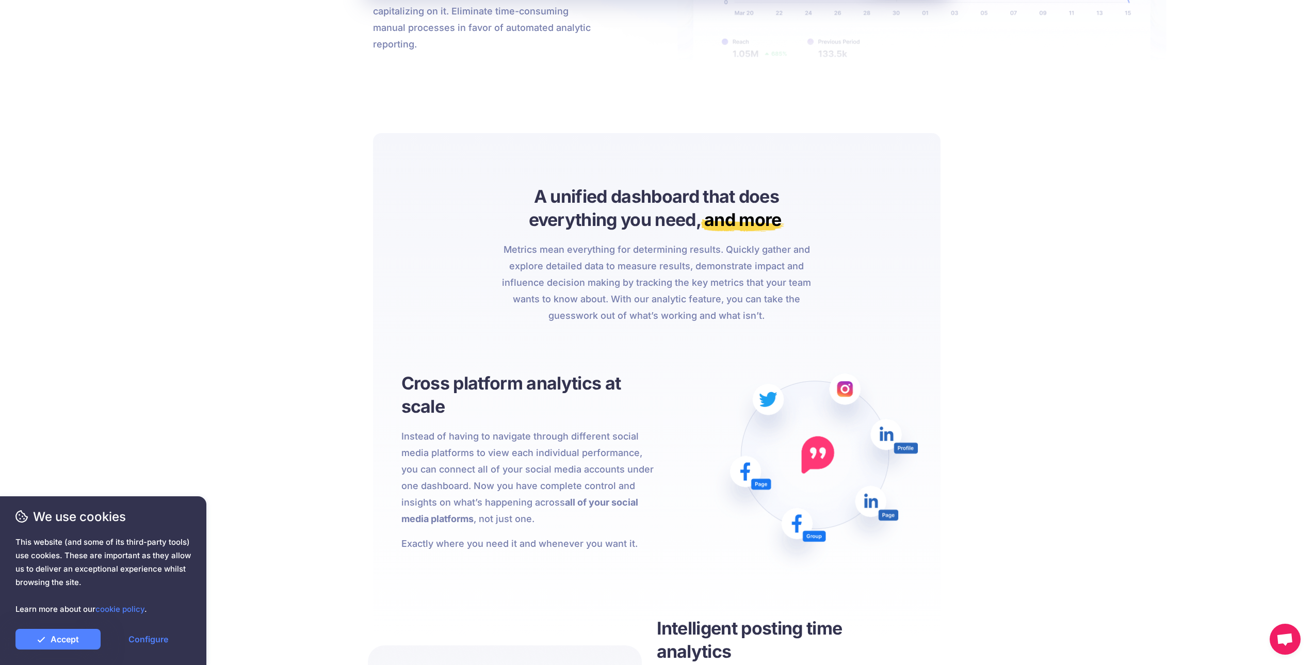
drag, startPoint x: 681, startPoint y: 242, endPoint x: 687, endPoint y: 191, distance: 50.9
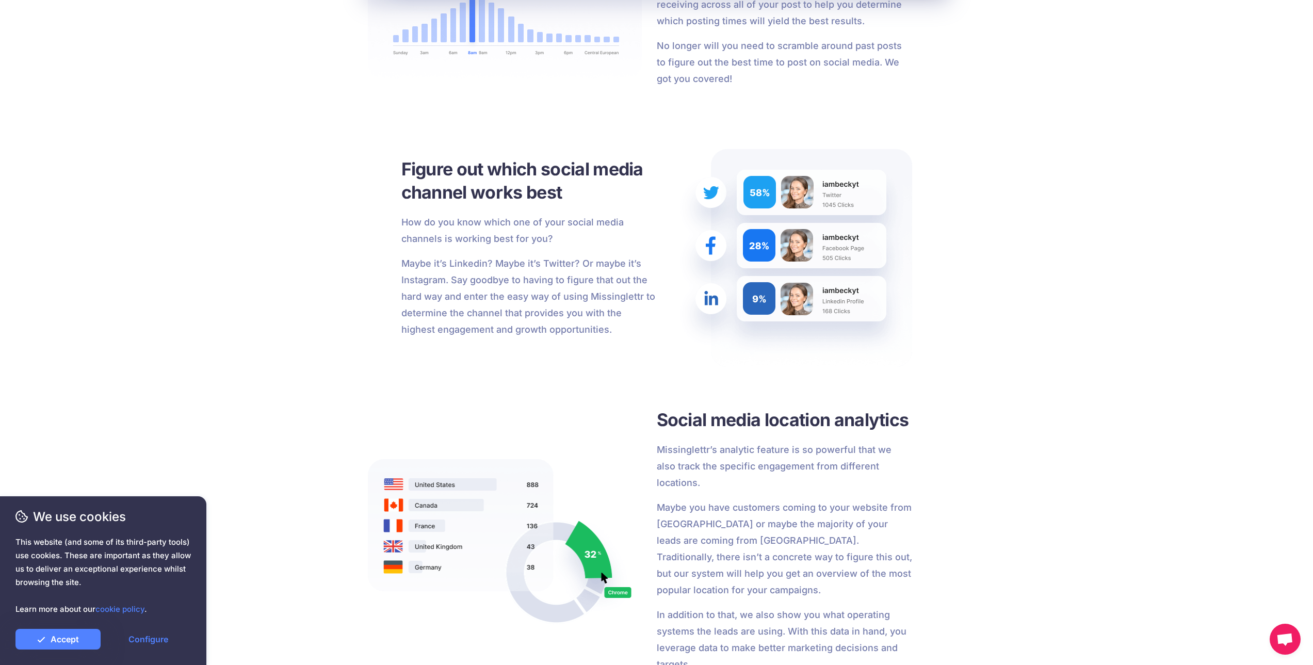
drag, startPoint x: 362, startPoint y: 246, endPoint x: 361, endPoint y: 279, distance: 32.5
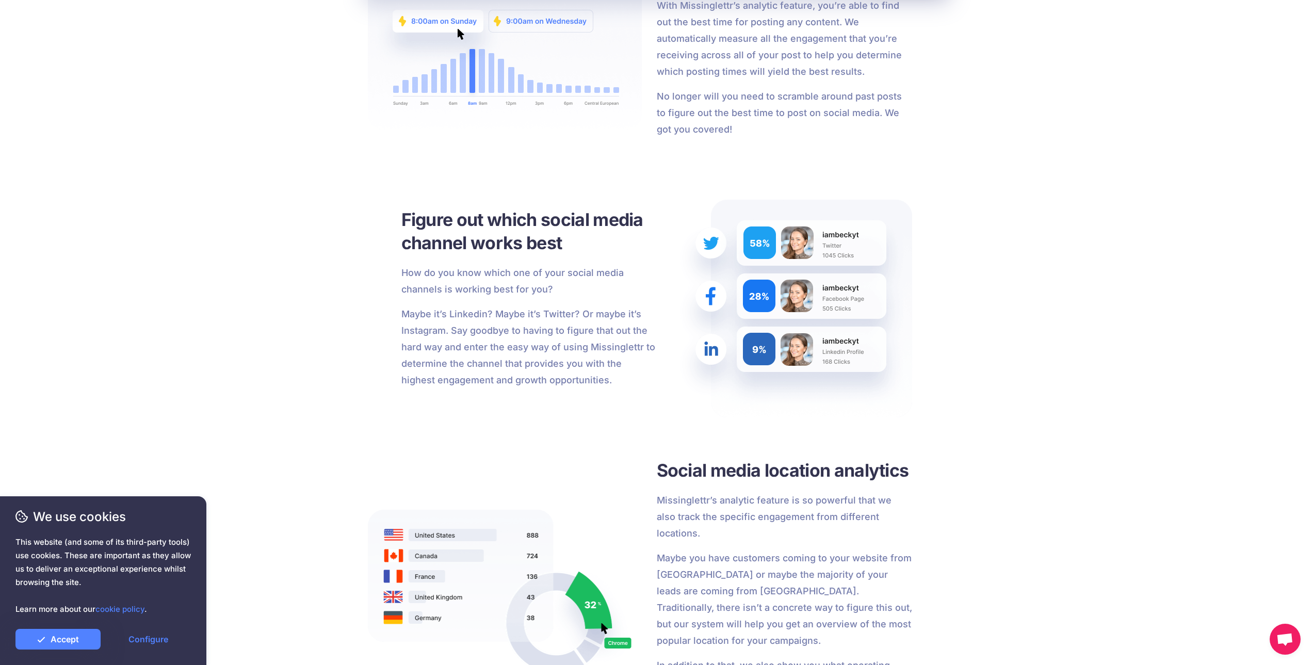
drag, startPoint x: 364, startPoint y: 246, endPoint x: 370, endPoint y: 174, distance: 72.5
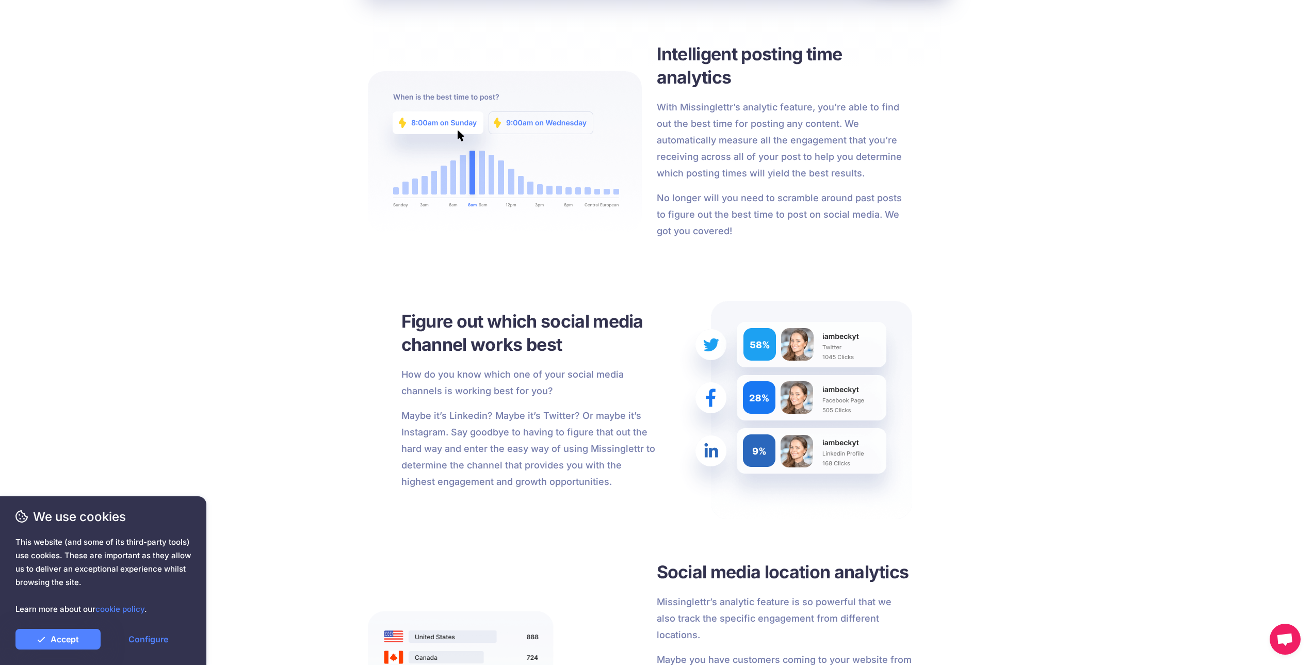
drag, startPoint x: 371, startPoint y: 225, endPoint x: 369, endPoint y: 273, distance: 48.0
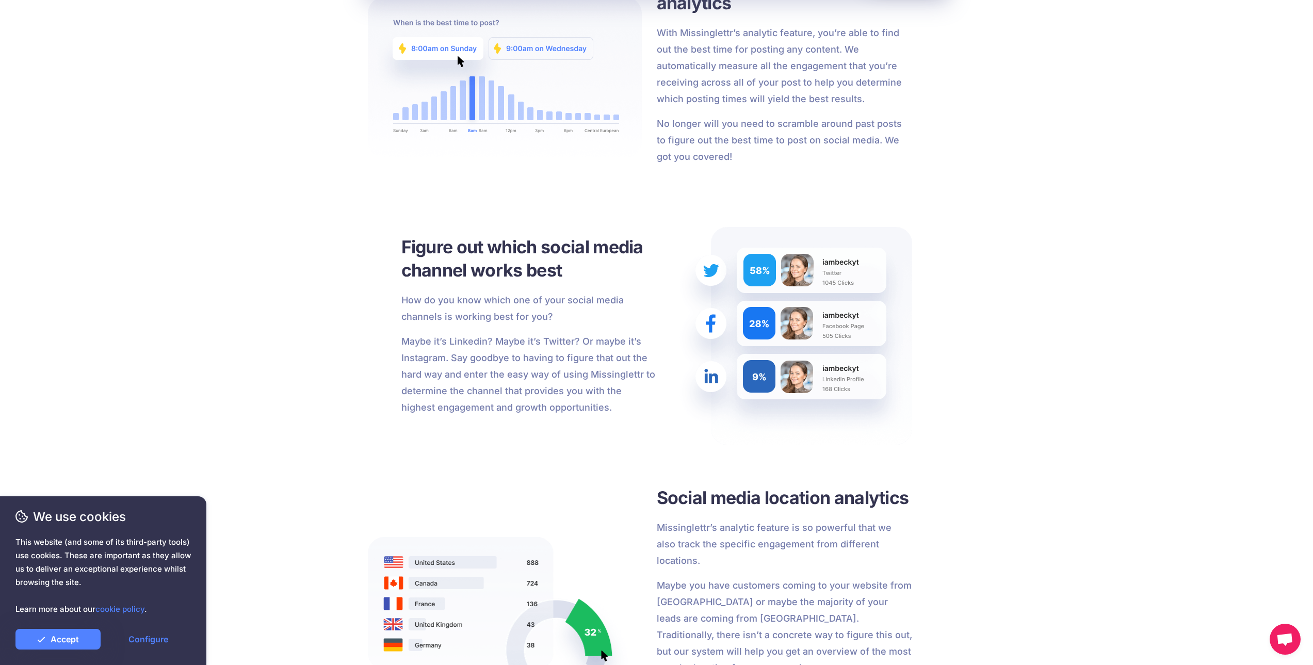
scroll to position [1270, 0]
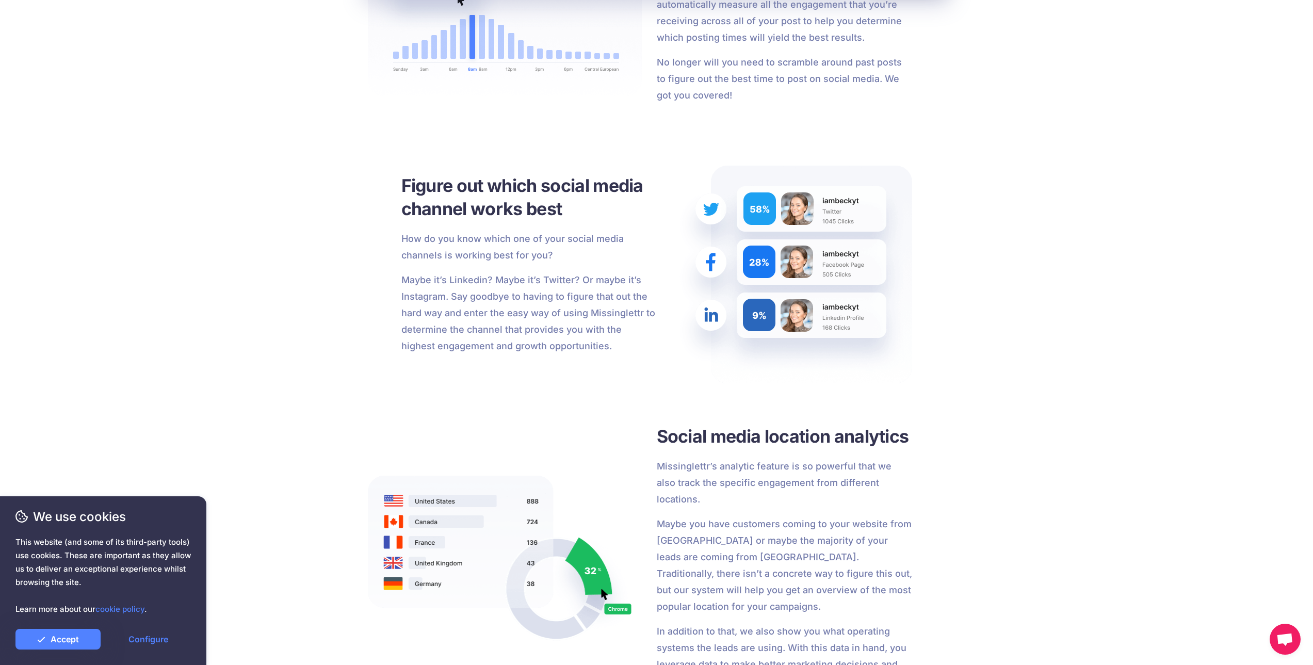
drag, startPoint x: 367, startPoint y: 259, endPoint x: 363, endPoint y: 308, distance: 48.7
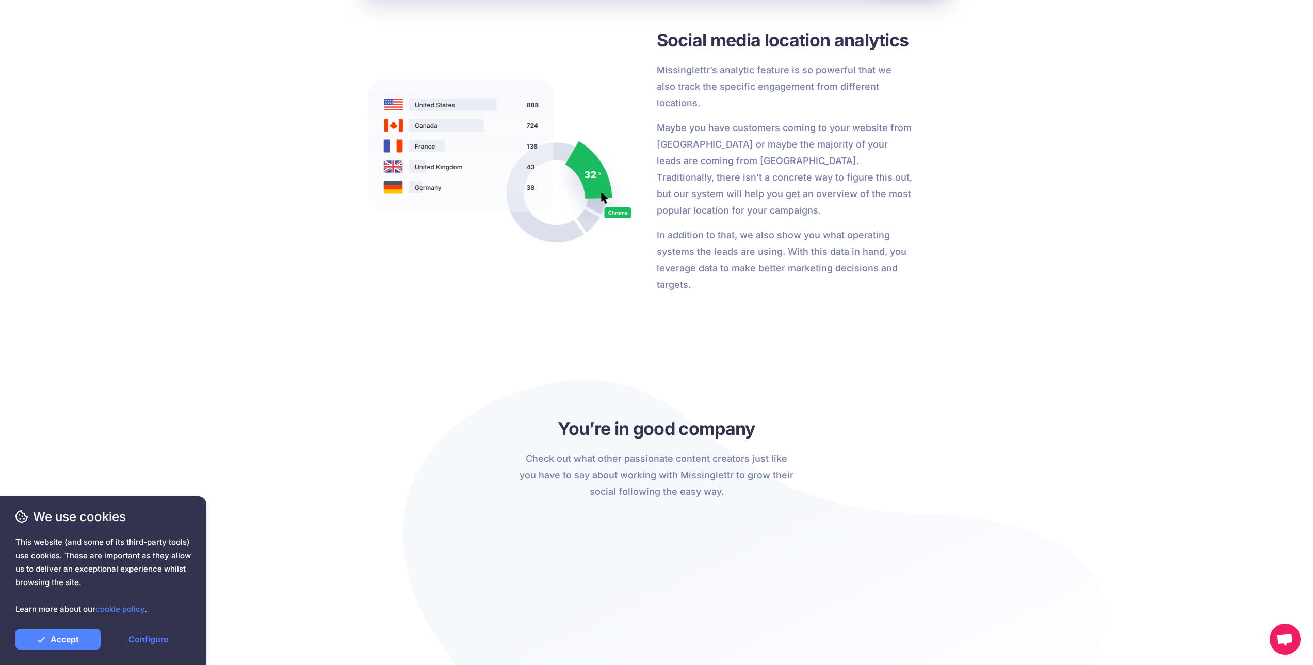
drag, startPoint x: 819, startPoint y: 300, endPoint x: 828, endPoint y: 280, distance: 21.7
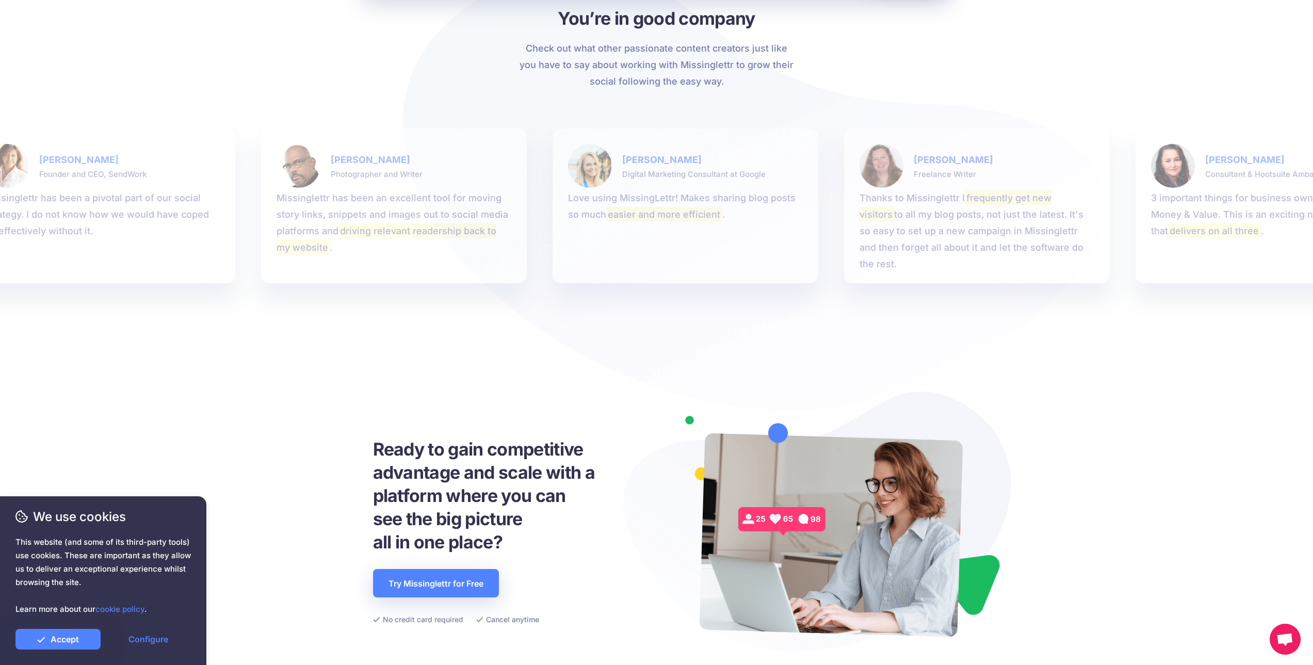
drag, startPoint x: 821, startPoint y: 365, endPoint x: 813, endPoint y: 364, distance: 7.8
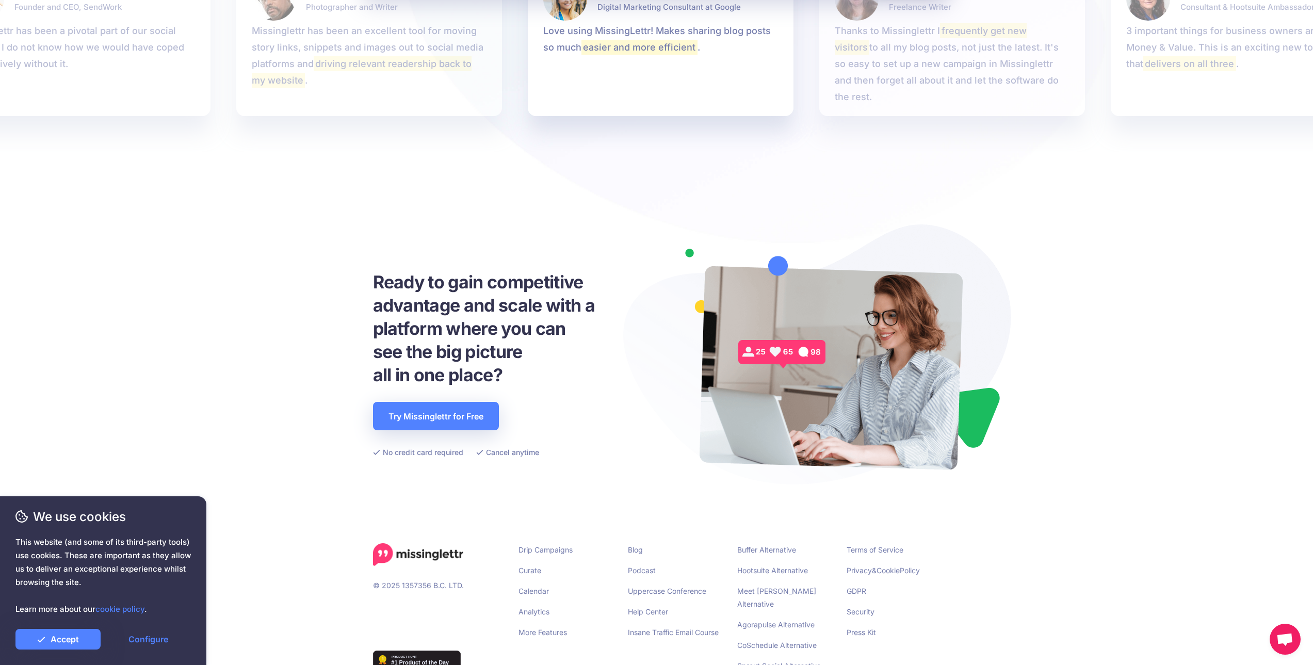
drag, startPoint x: 698, startPoint y: 341, endPoint x: 676, endPoint y: 400, distance: 63.0
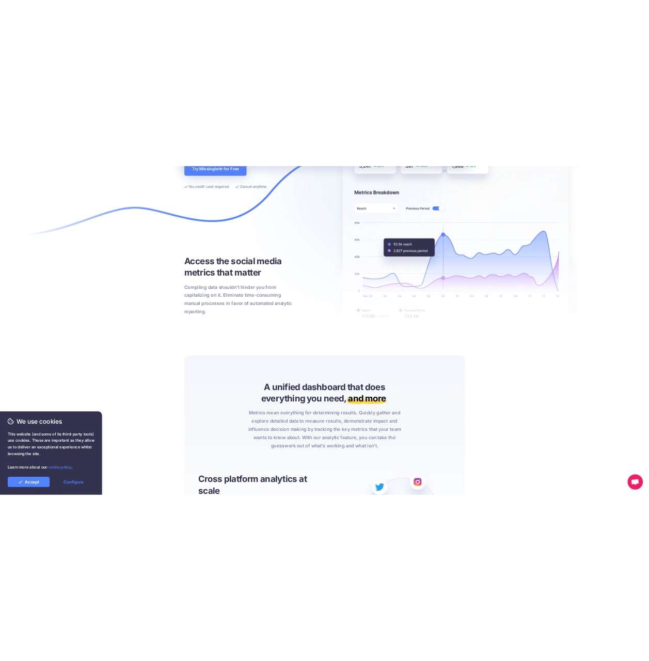
scroll to position [0, 0]
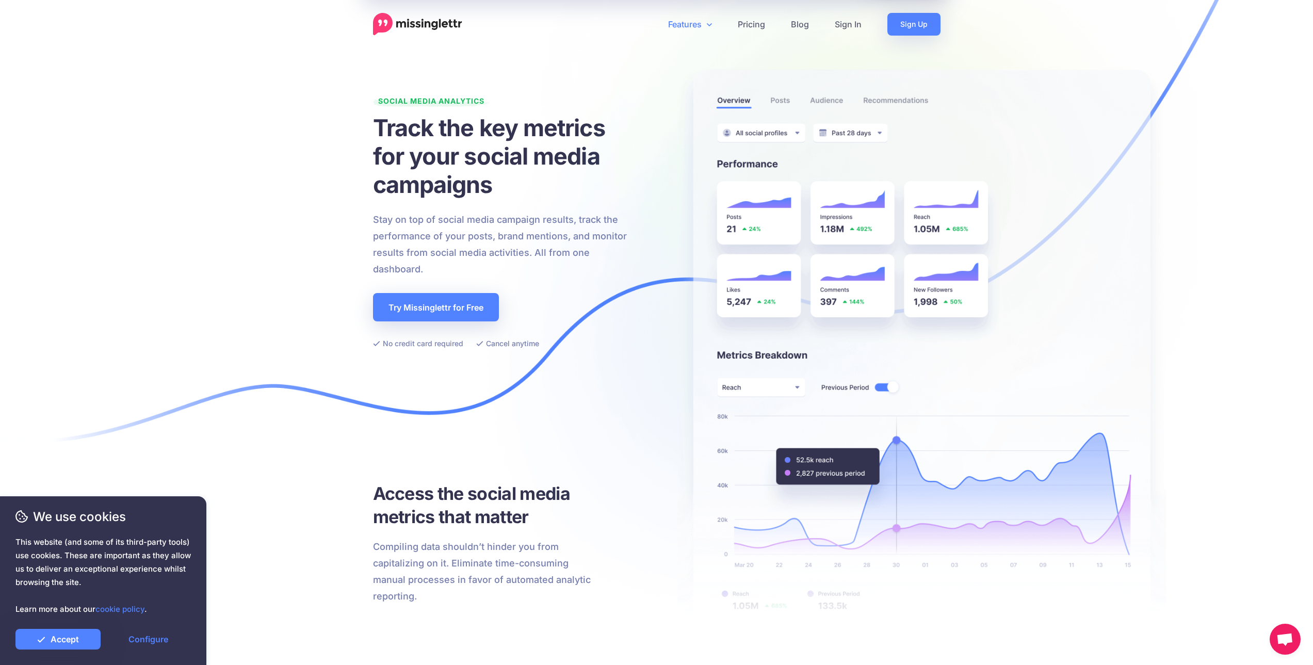
drag, startPoint x: 675, startPoint y: 397, endPoint x: 925, endPoint y: -47, distance: 509.4
